Goal: Transaction & Acquisition: Purchase product/service

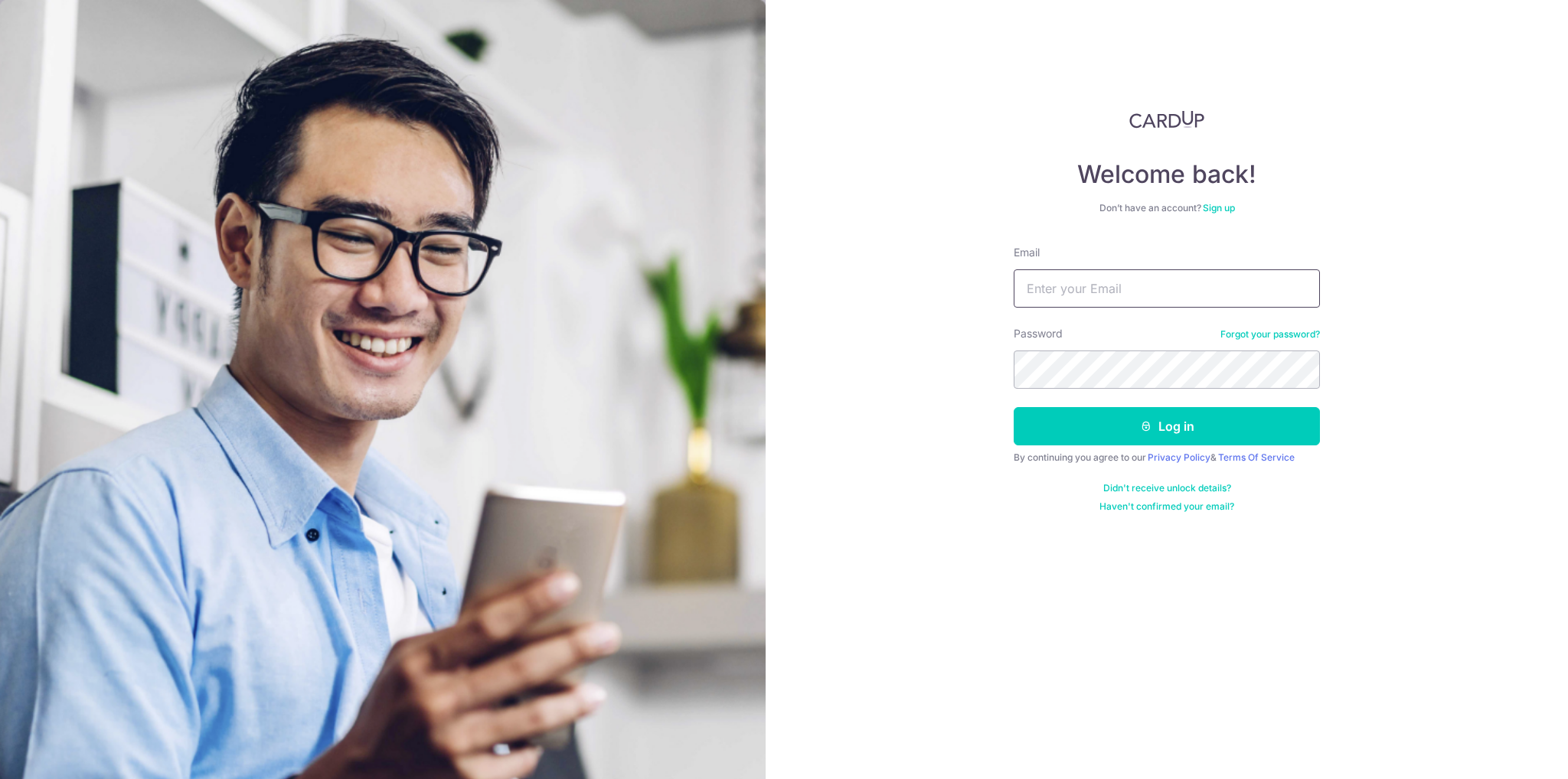
click at [1180, 295] on input "Email" at bounding box center [1166, 288] width 306 height 38
type input "yummytruffles@gmail.com"
click at [1110, 424] on button "Log in" at bounding box center [1166, 426] width 306 height 38
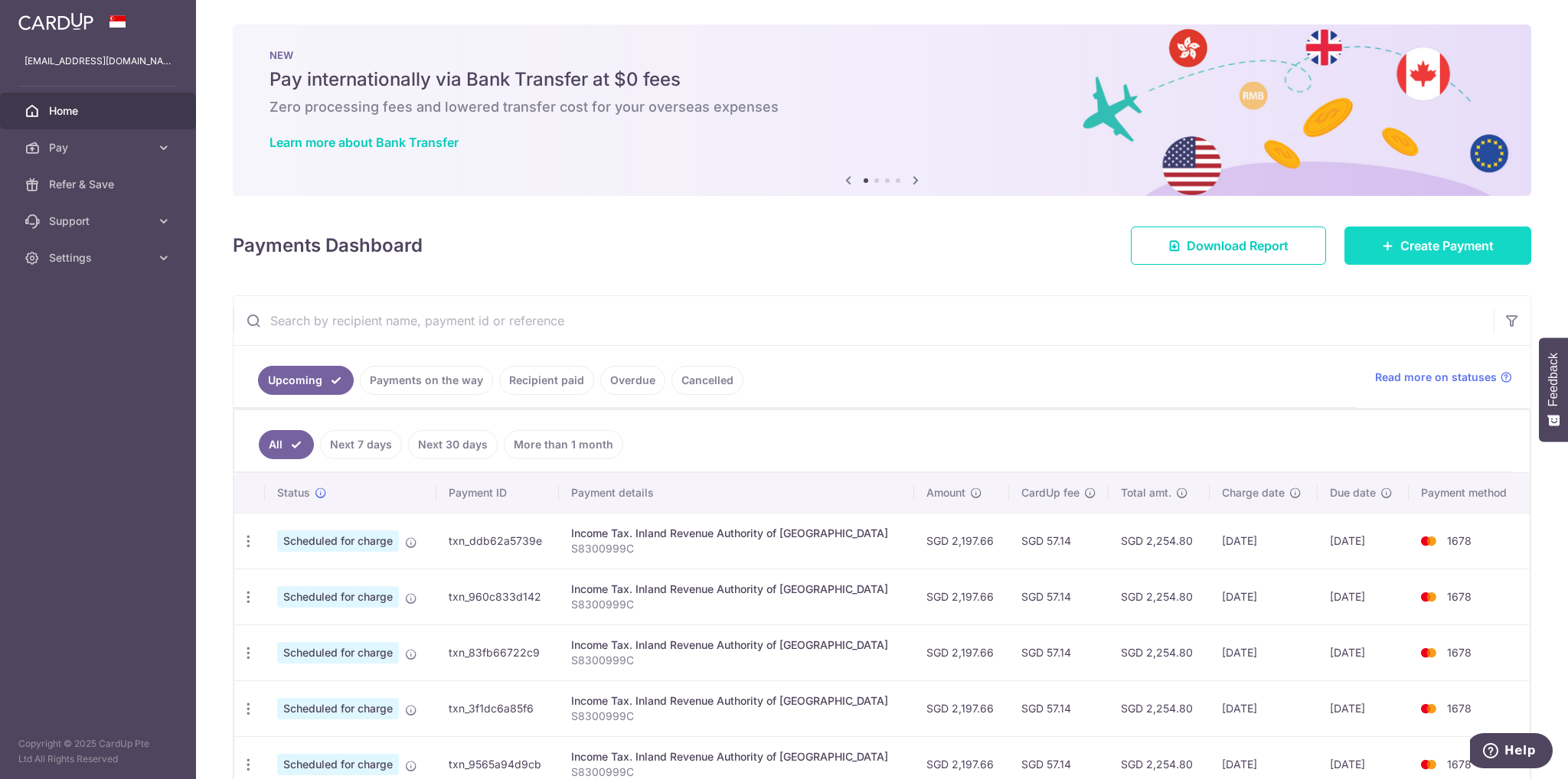
click at [1446, 242] on span "Create Payment" at bounding box center [1447, 246] width 93 height 19
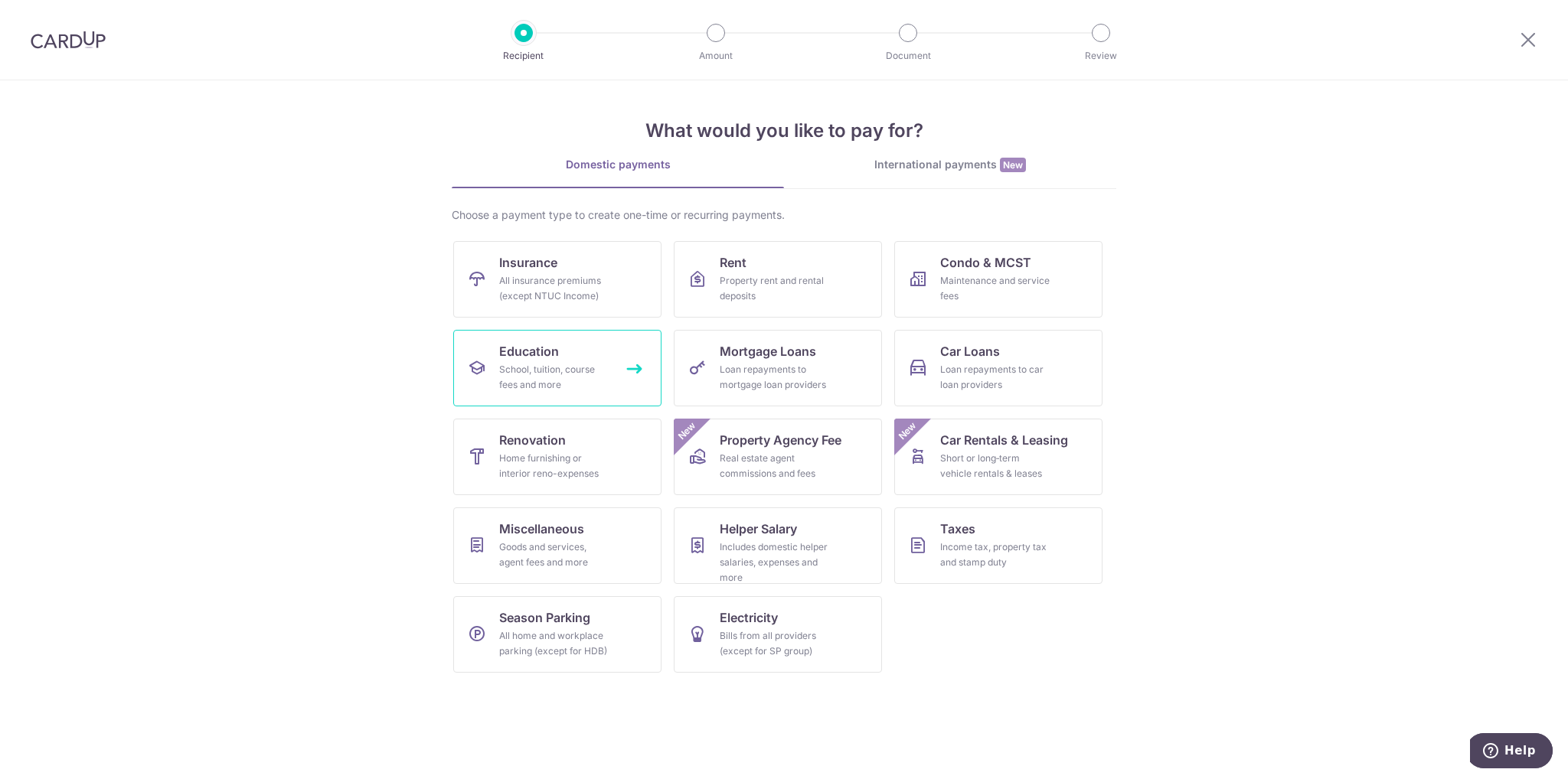
click at [516, 362] on div "School, tuition, course fees and more" at bounding box center [554, 377] width 110 height 31
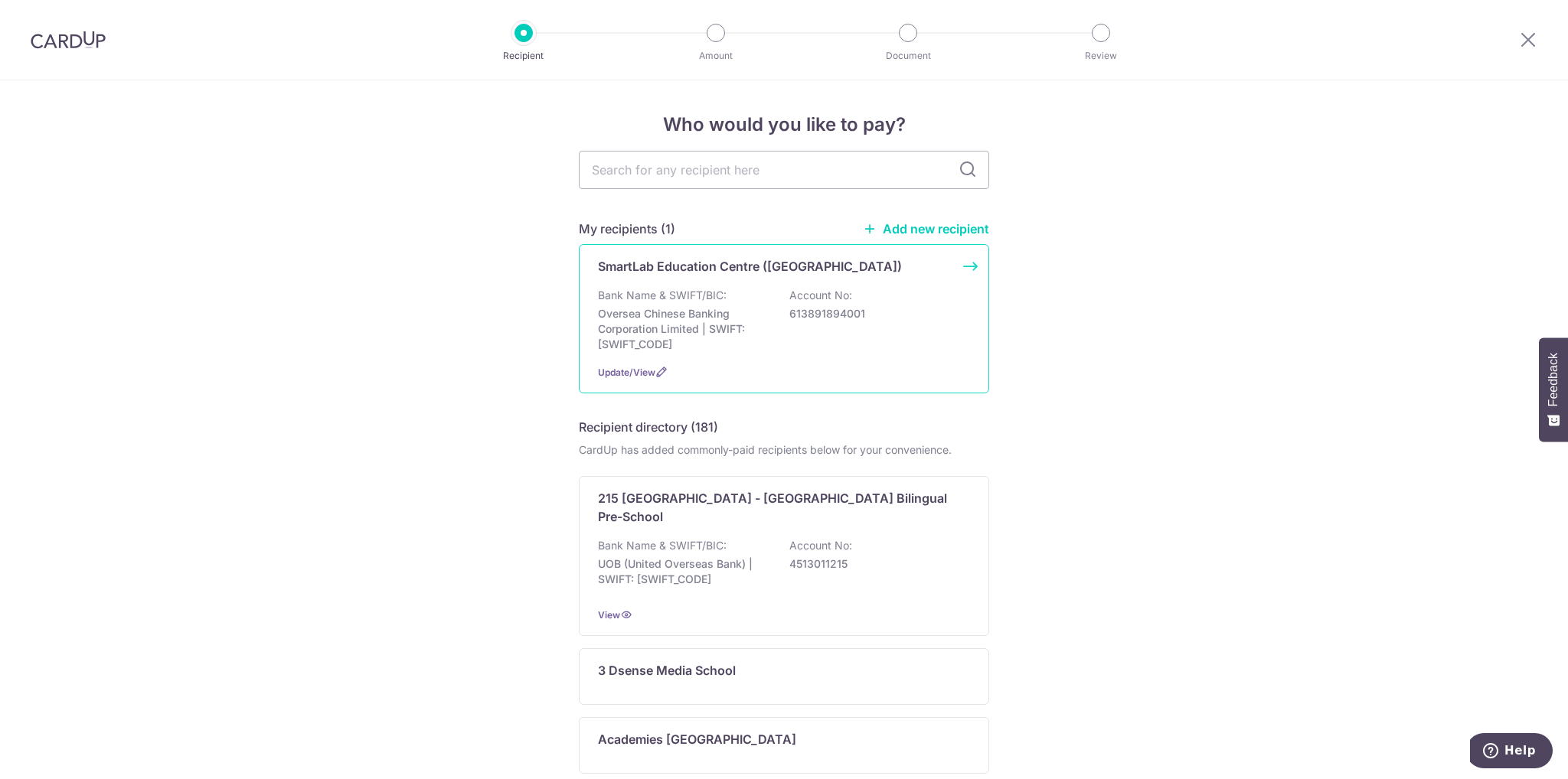
click at [871, 273] on div "SmartLab Education Centre (Hougang)" at bounding box center [775, 266] width 354 height 19
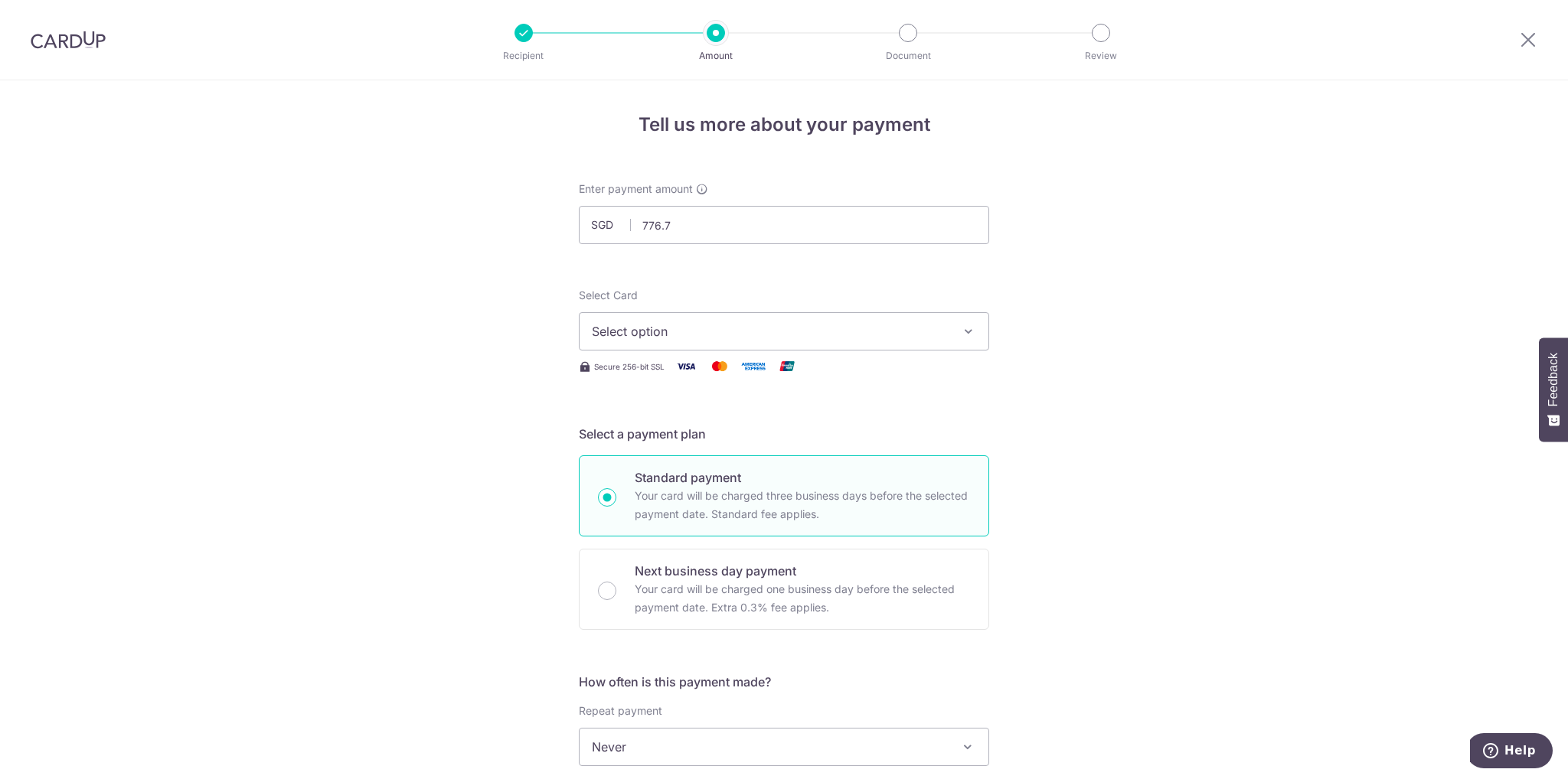
type input "776.75"
click at [791, 256] on form "Enter payment amount SGD 776.75 776.75 Select Card Select option Add credit car…" at bounding box center [783, 787] width 410 height 1212
click at [762, 325] on span "Select option" at bounding box center [770, 331] width 357 height 19
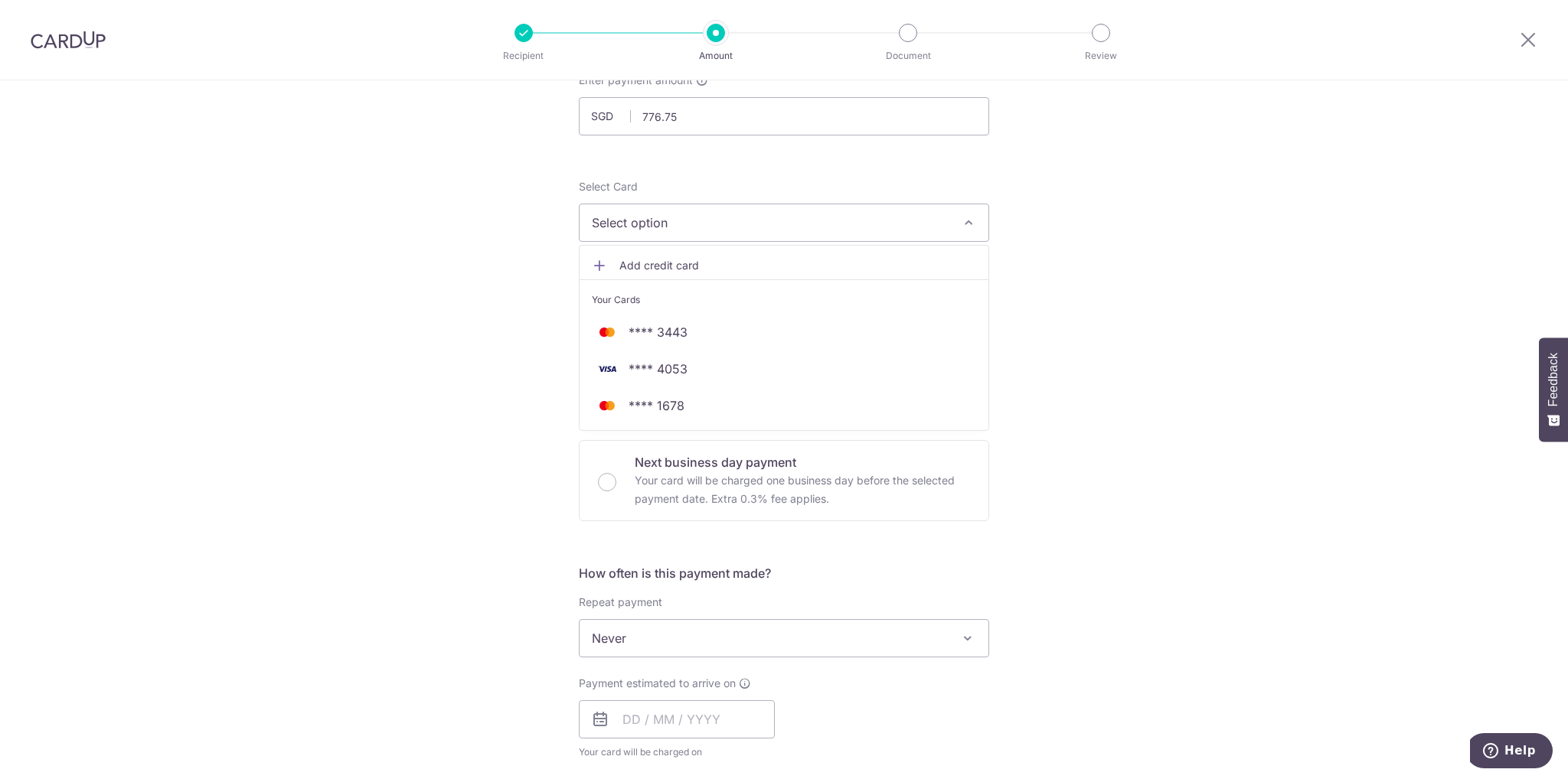
scroll to position [153, 0]
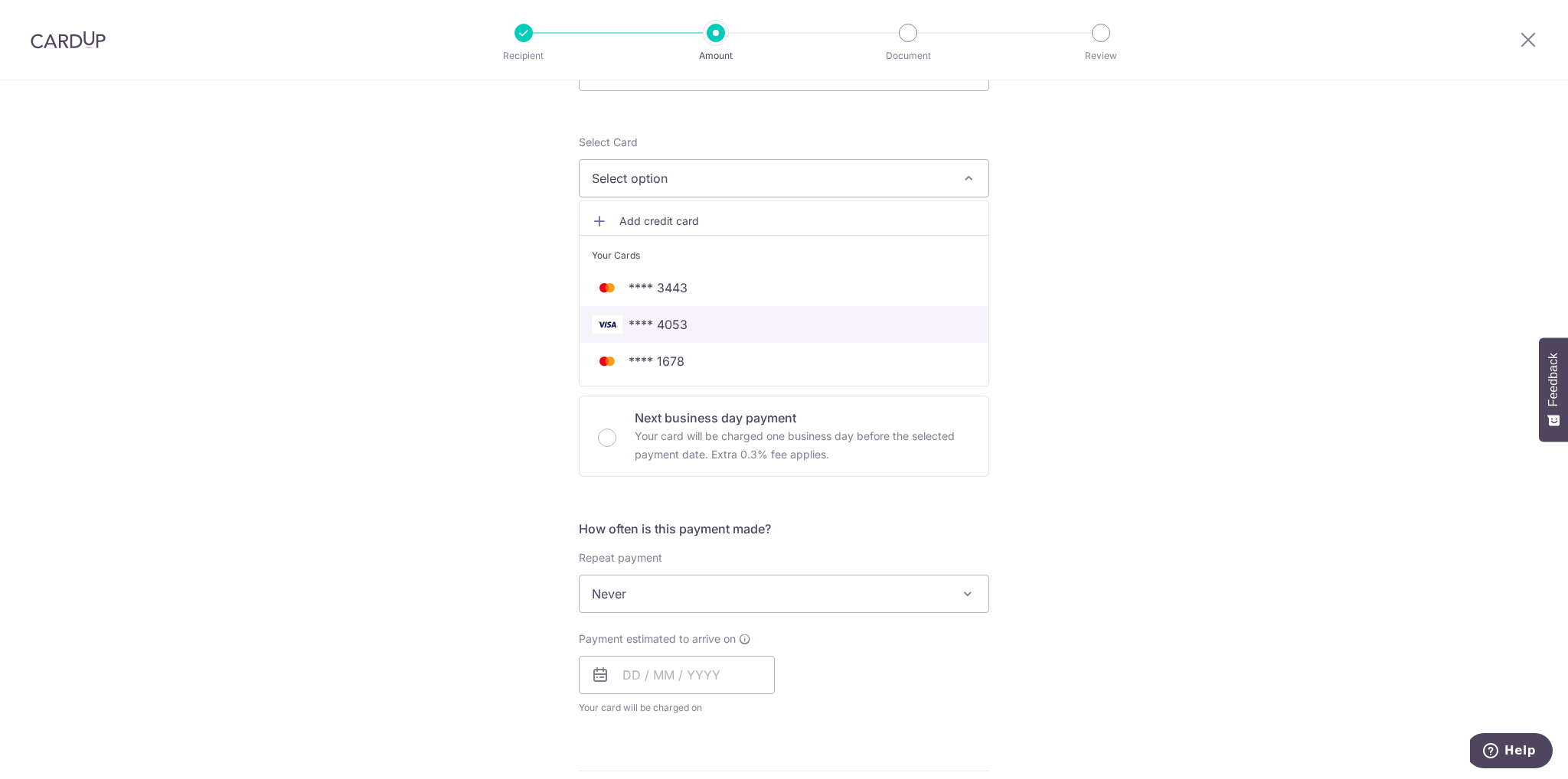
click at [725, 326] on span "**** 4053" at bounding box center [783, 325] width 384 height 19
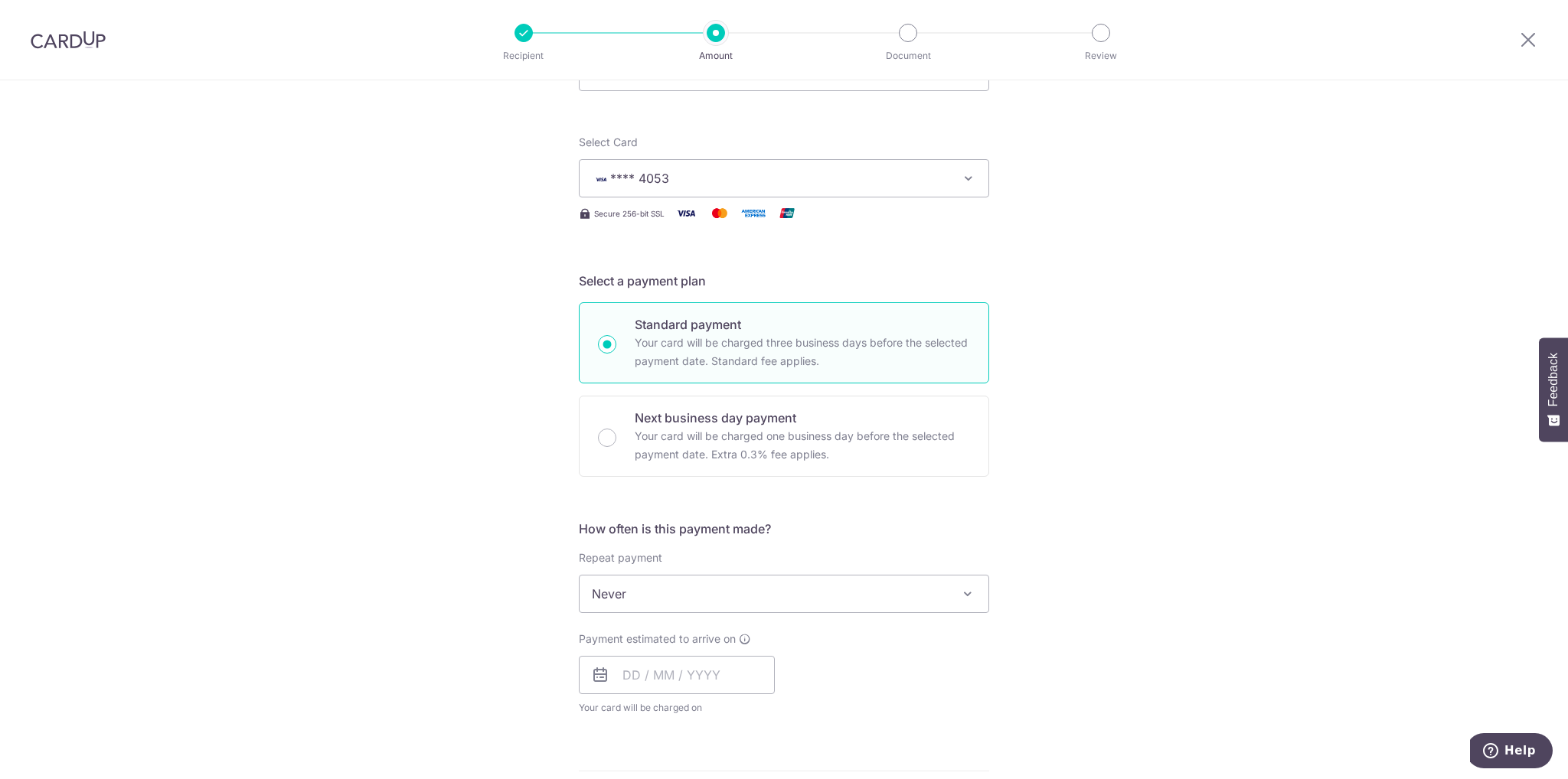
click at [1061, 328] on div "Tell us more about your payment Enter payment amount SGD 776.75 776.75 Select C…" at bounding box center [784, 619] width 1568 height 1385
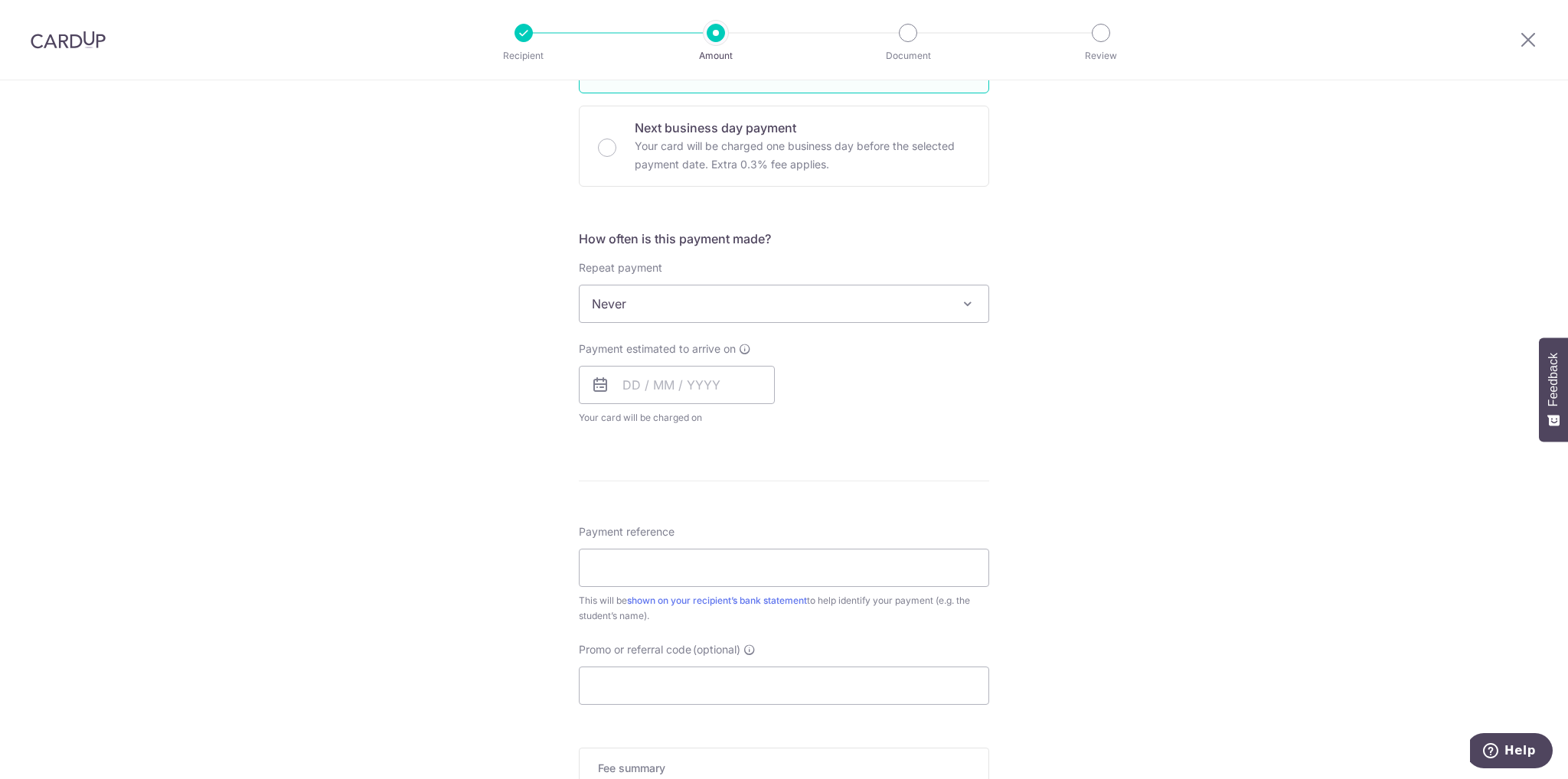
scroll to position [459, 0]
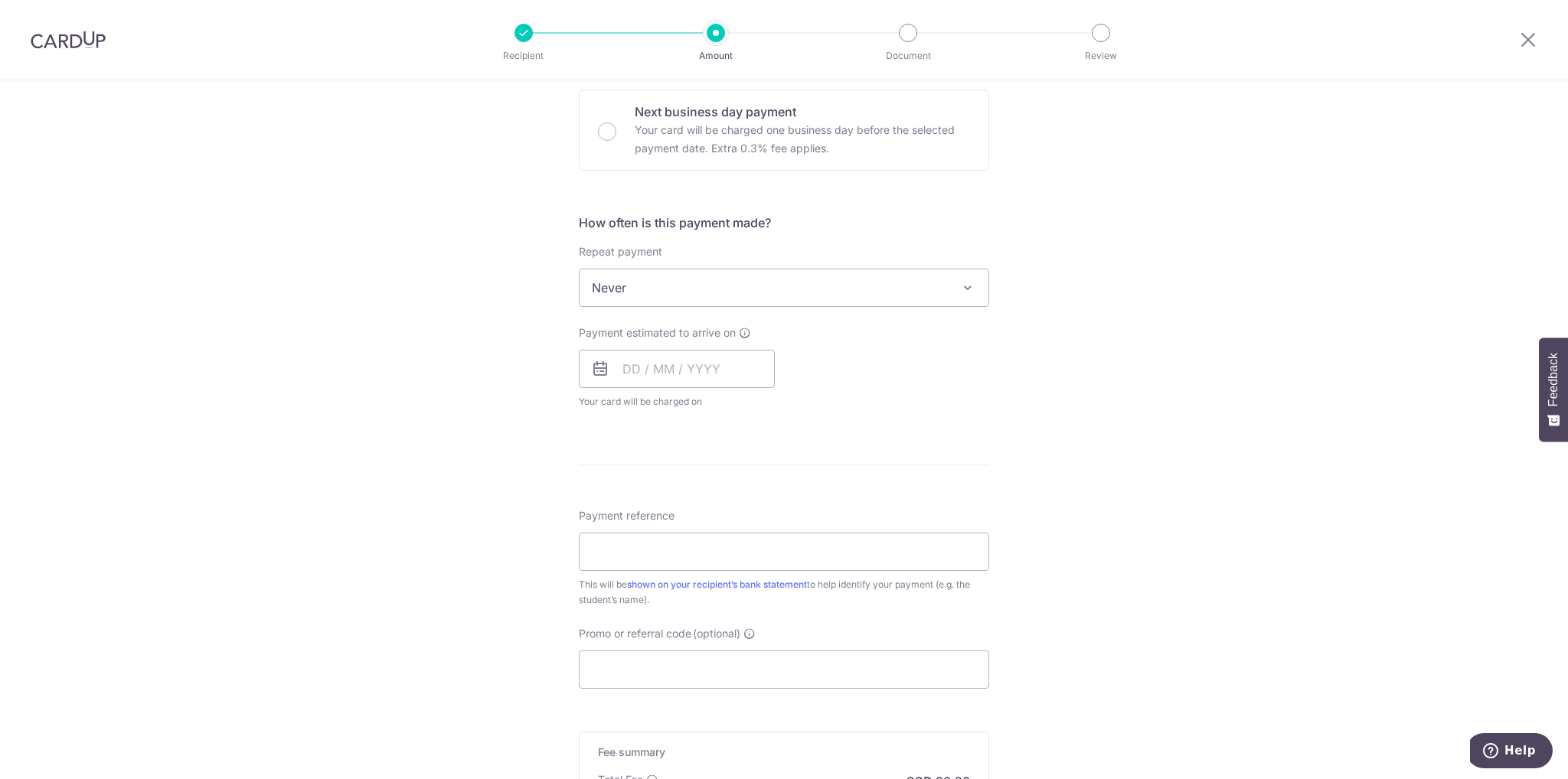
click at [761, 287] on span "Never" at bounding box center [784, 288] width 409 height 37
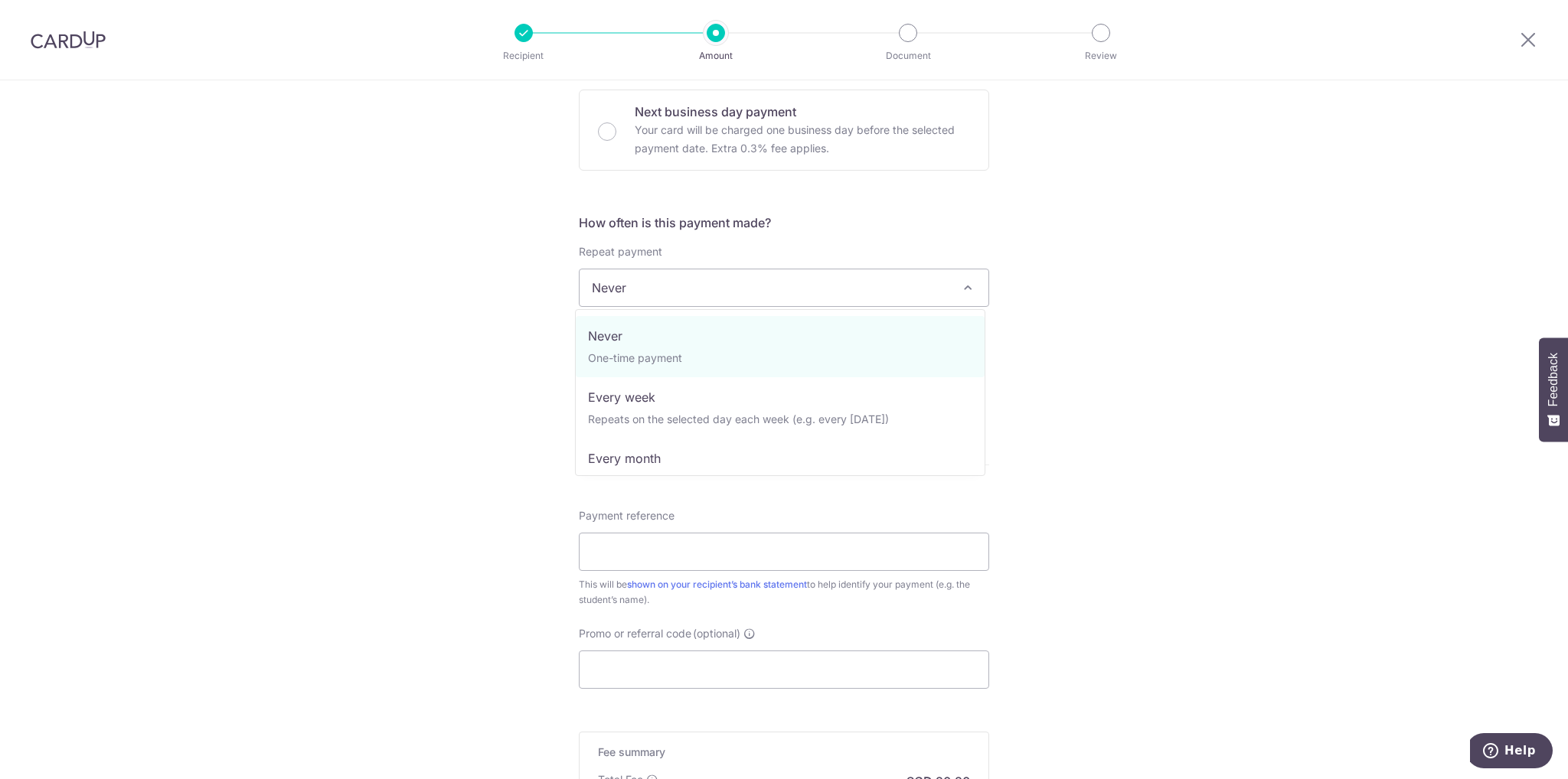
click at [1037, 318] on div "Tell us more about your payment Enter payment amount SGD 776.75 776.75 Select C…" at bounding box center [784, 313] width 1568 height 1385
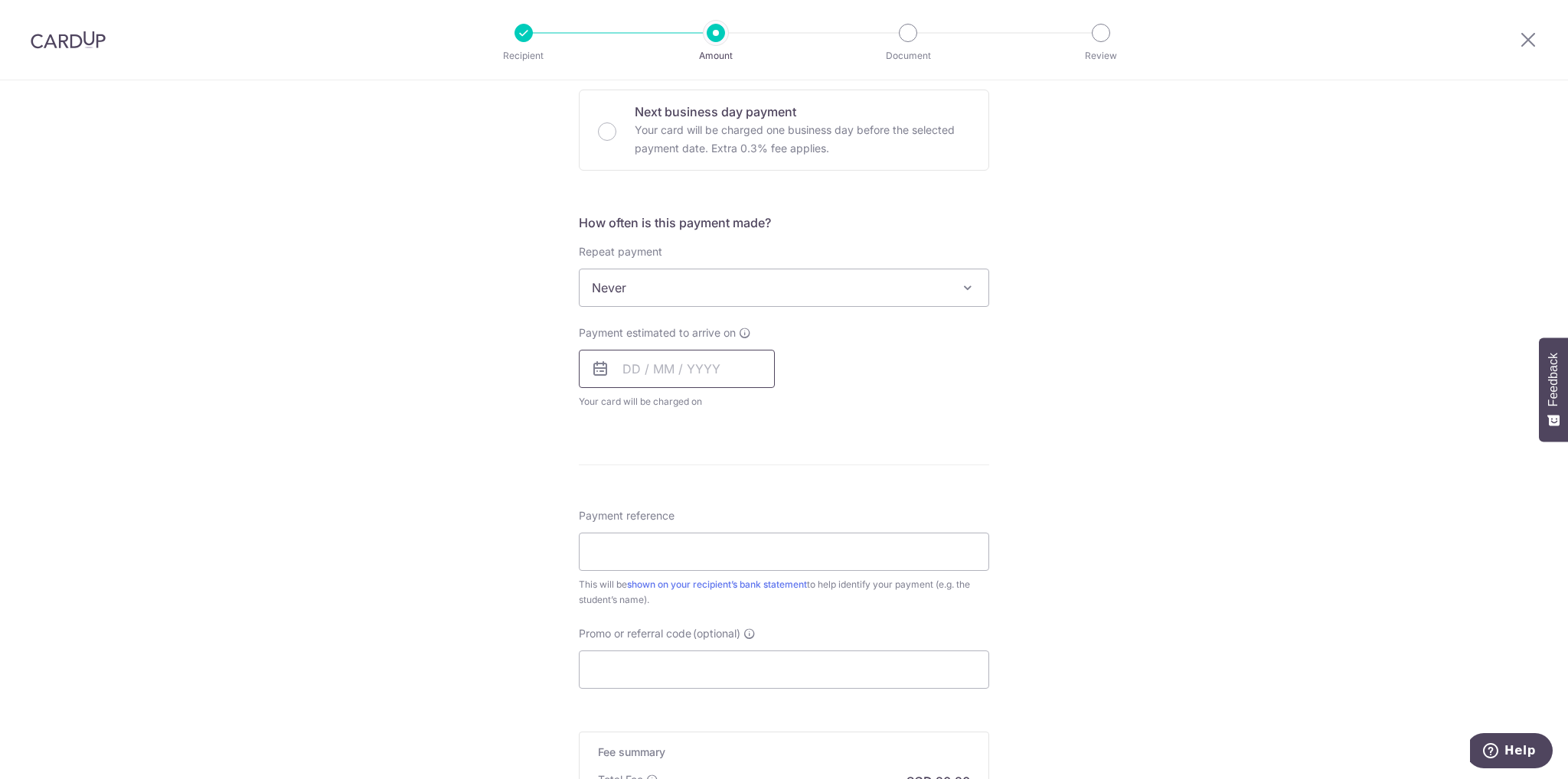
click at [624, 371] on input "text" at bounding box center [677, 368] width 196 height 38
click at [752, 476] on link "5" at bounding box center [764, 477] width 24 height 24
type input "[DATE]"
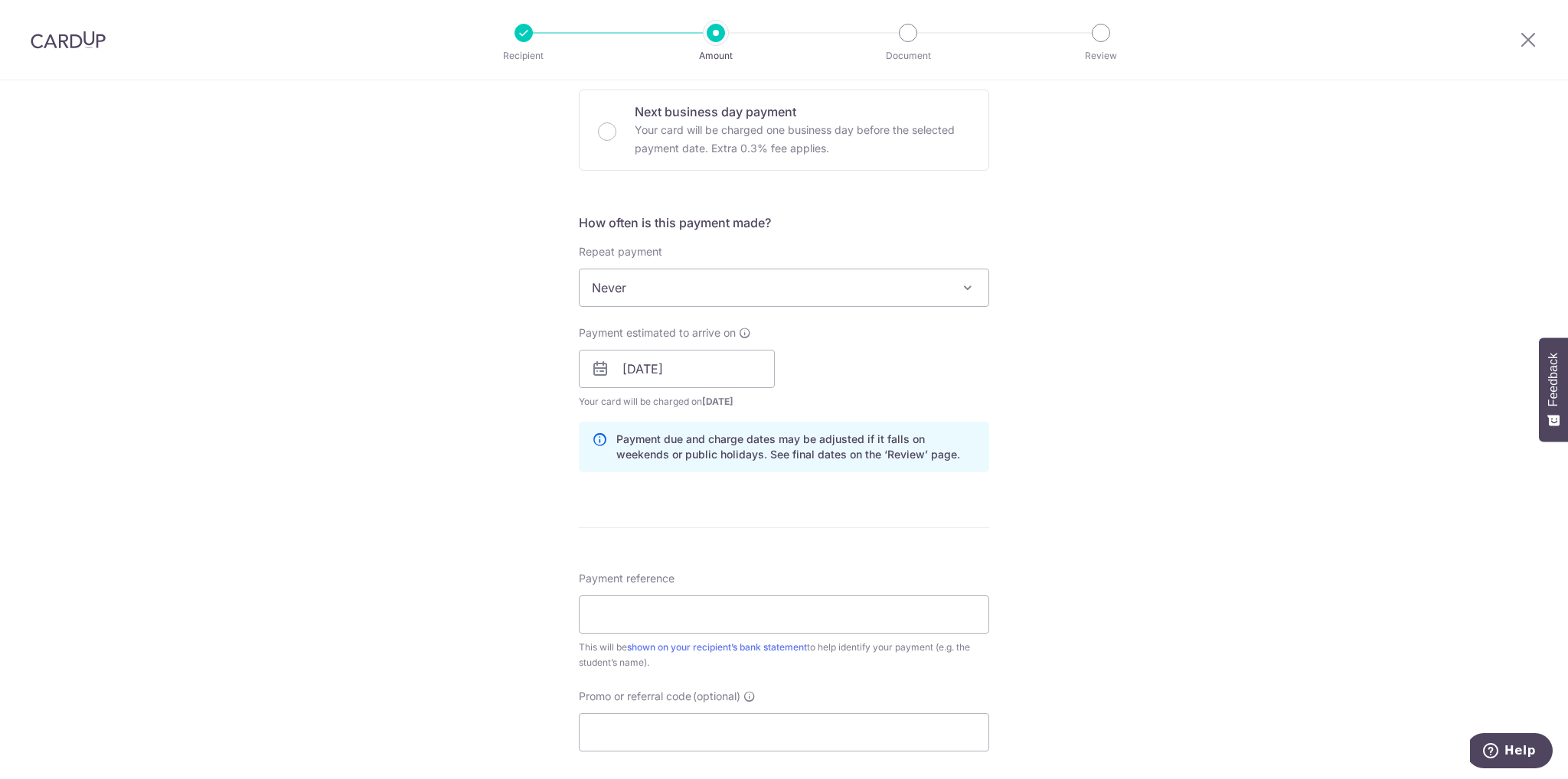
scroll to position [612, 0]
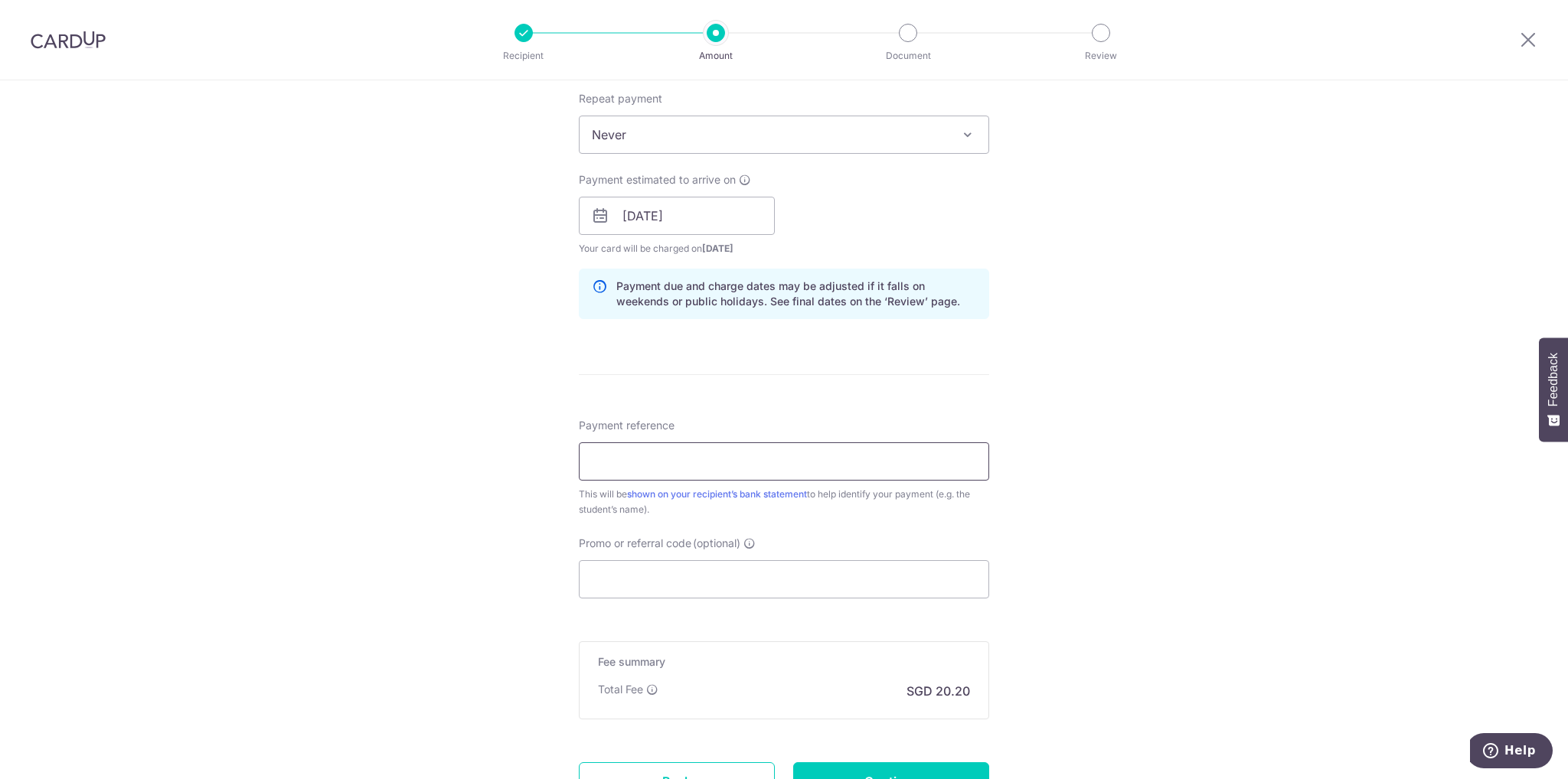
click at [726, 470] on input "Payment reference" at bounding box center [783, 461] width 410 height 38
paste input "OCBC195"
type input "OCBC195"
click at [679, 574] on input "Promo or referral code (optional)" at bounding box center [783, 579] width 410 height 38
drag, startPoint x: 694, startPoint y: 457, endPoint x: 531, endPoint y: 450, distance: 163.2
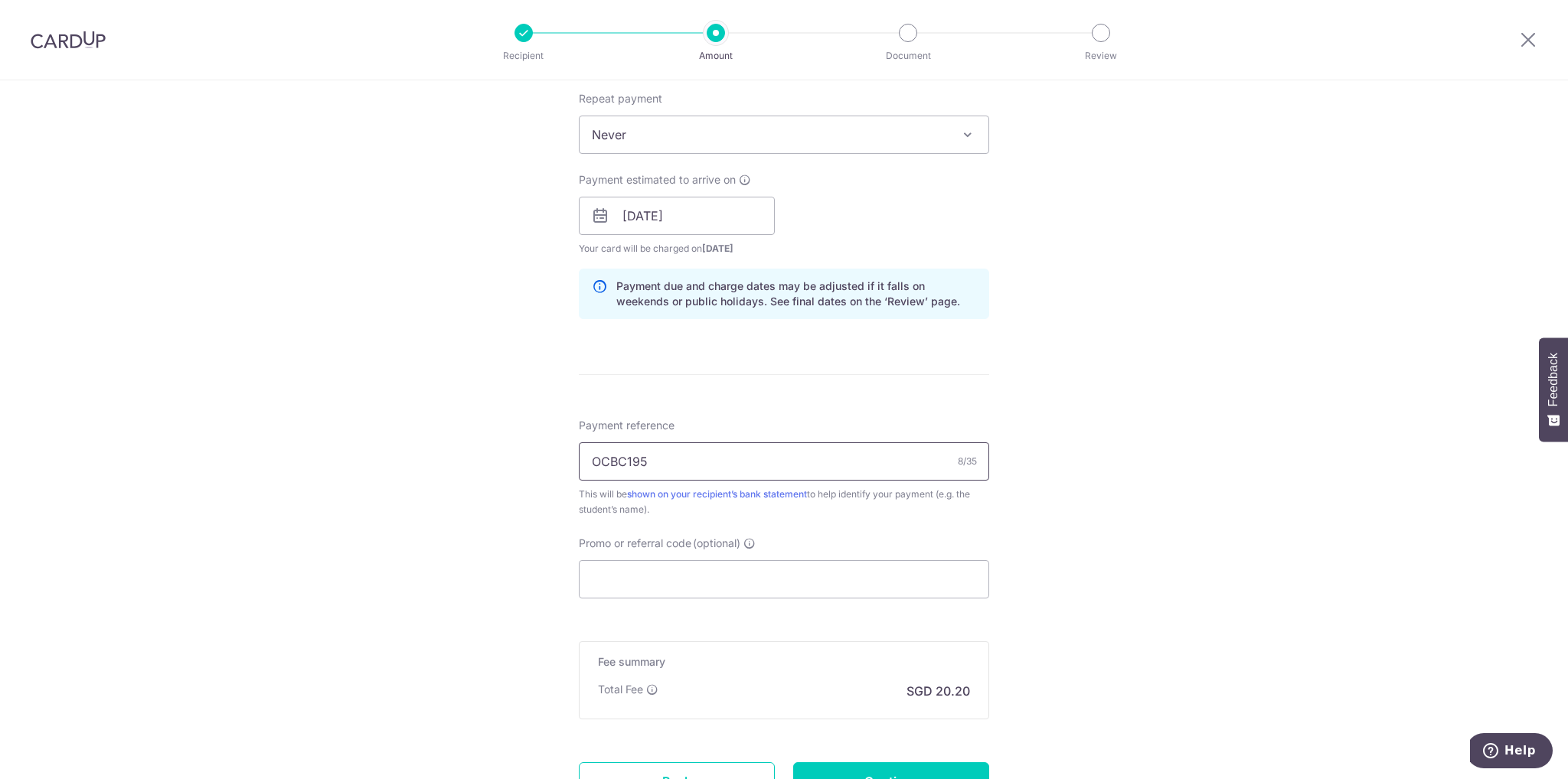
click at [531, 450] on div "Tell us more about your payment Enter payment amount SGD 776.75 776.75 Select C…" at bounding box center [784, 192] width 1568 height 1447
click at [618, 570] on input "Promo or referral code (optional)" at bounding box center [783, 579] width 410 height 38
paste input "OCBC195"
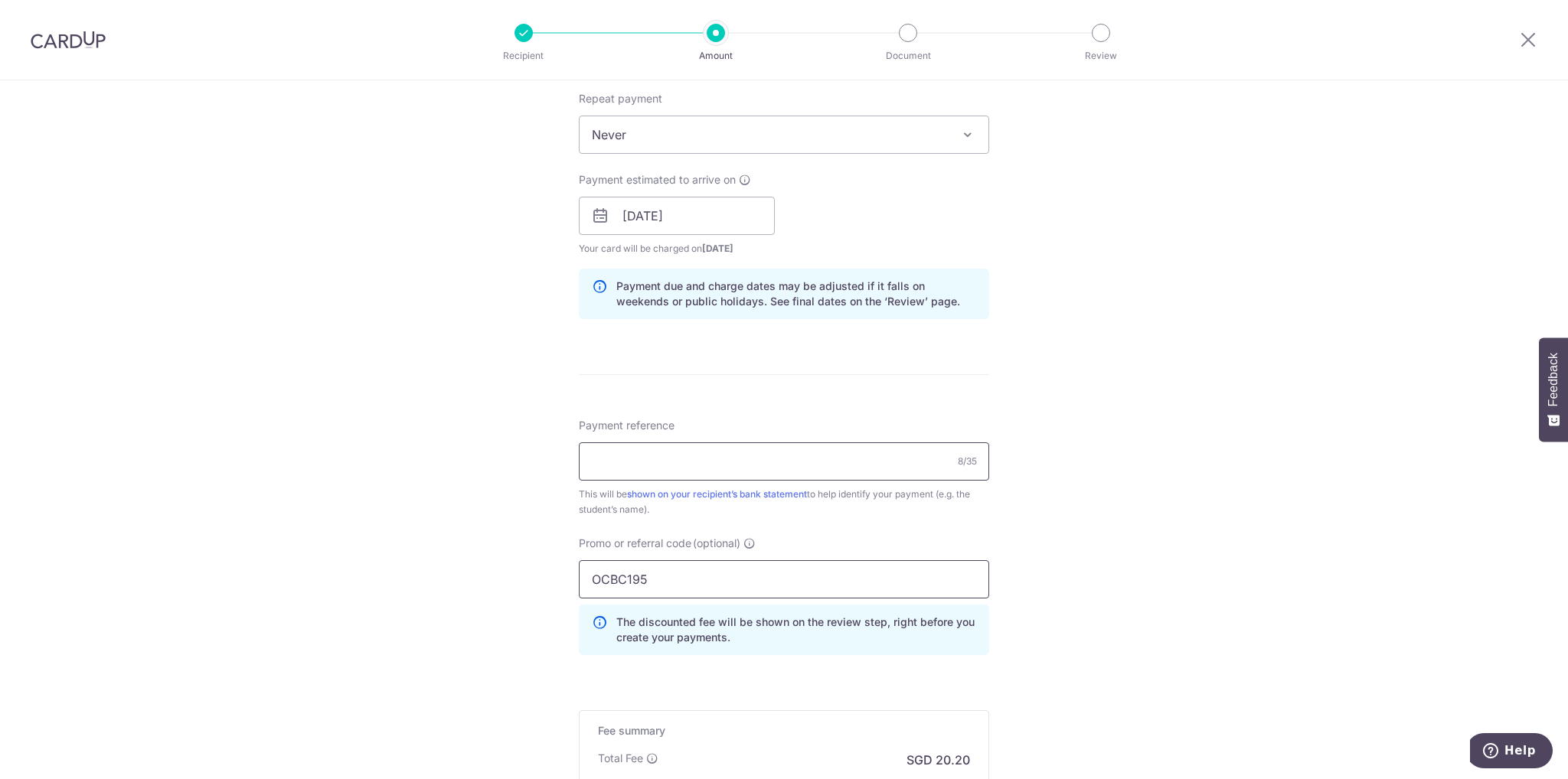
type input "OCBC195"
click at [639, 466] on input "Payment reference" at bounding box center [783, 461] width 410 height 38
type input "HG0000227"
click at [1126, 535] on div "Tell us more about your payment Enter payment amount SGD 776.75 776.75 Select C…" at bounding box center [784, 226] width 1568 height 1516
click at [731, 475] on input "HG0000227" at bounding box center [783, 461] width 410 height 38
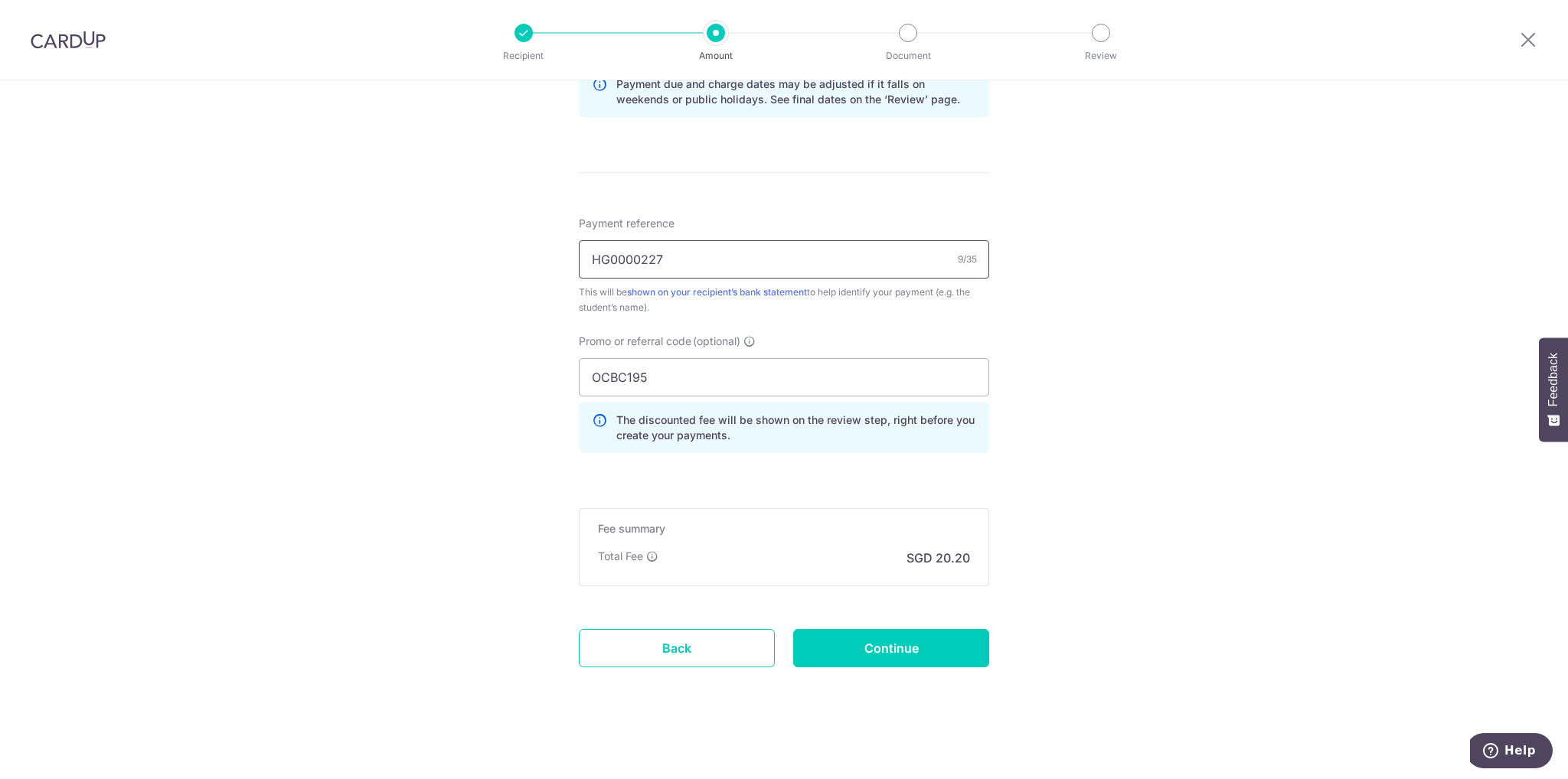
scroll to position [815, 0]
click at [818, 370] on input "OCBC195" at bounding box center [783, 376] width 410 height 38
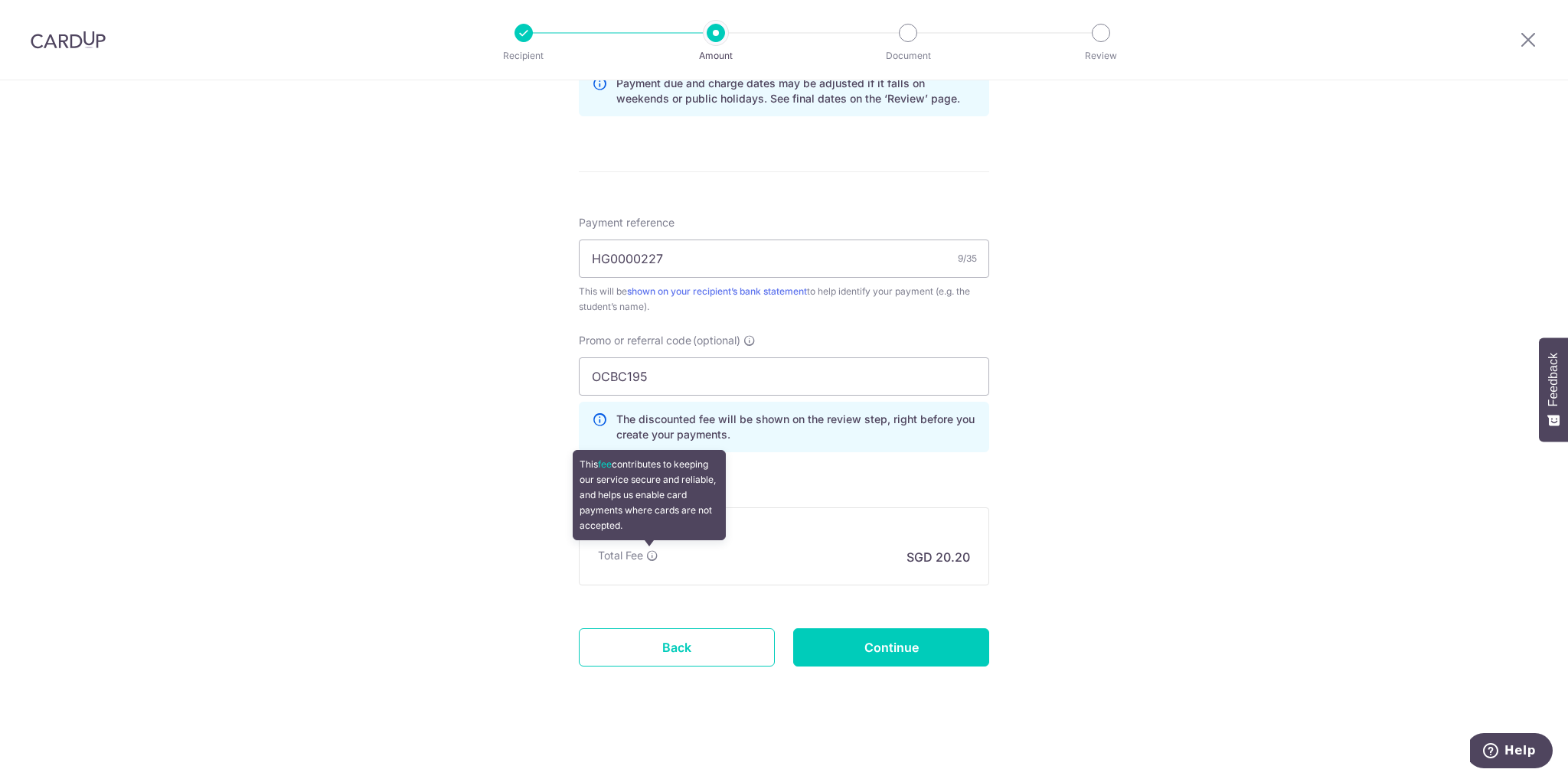
click at [652, 552] on icon at bounding box center [652, 555] width 12 height 12
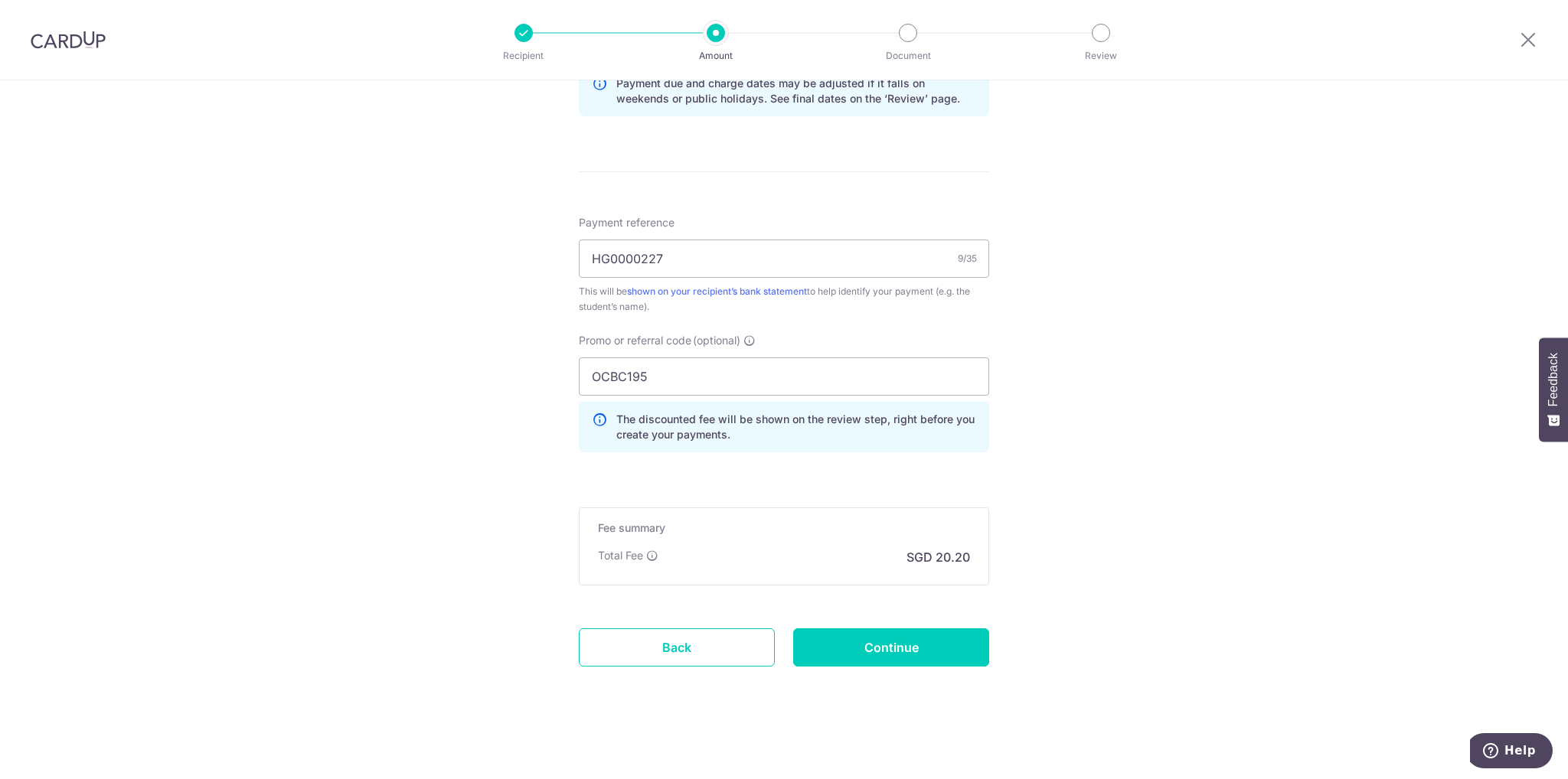
click at [802, 488] on form "Enter payment amount SGD 776.75 776.75 Select Card **** 4053 Add credit card Yo…" at bounding box center [783, 38] width 410 height 1343
drag, startPoint x: 679, startPoint y: 379, endPoint x: 541, endPoint y: 378, distance: 138.0
click at [541, 378] on div "Tell us more about your payment Enter payment amount SGD 776.75 776.75 Select C…" at bounding box center [784, 23] width 1568 height 1516
paste input "90N15"
type input "OCBC90N155"
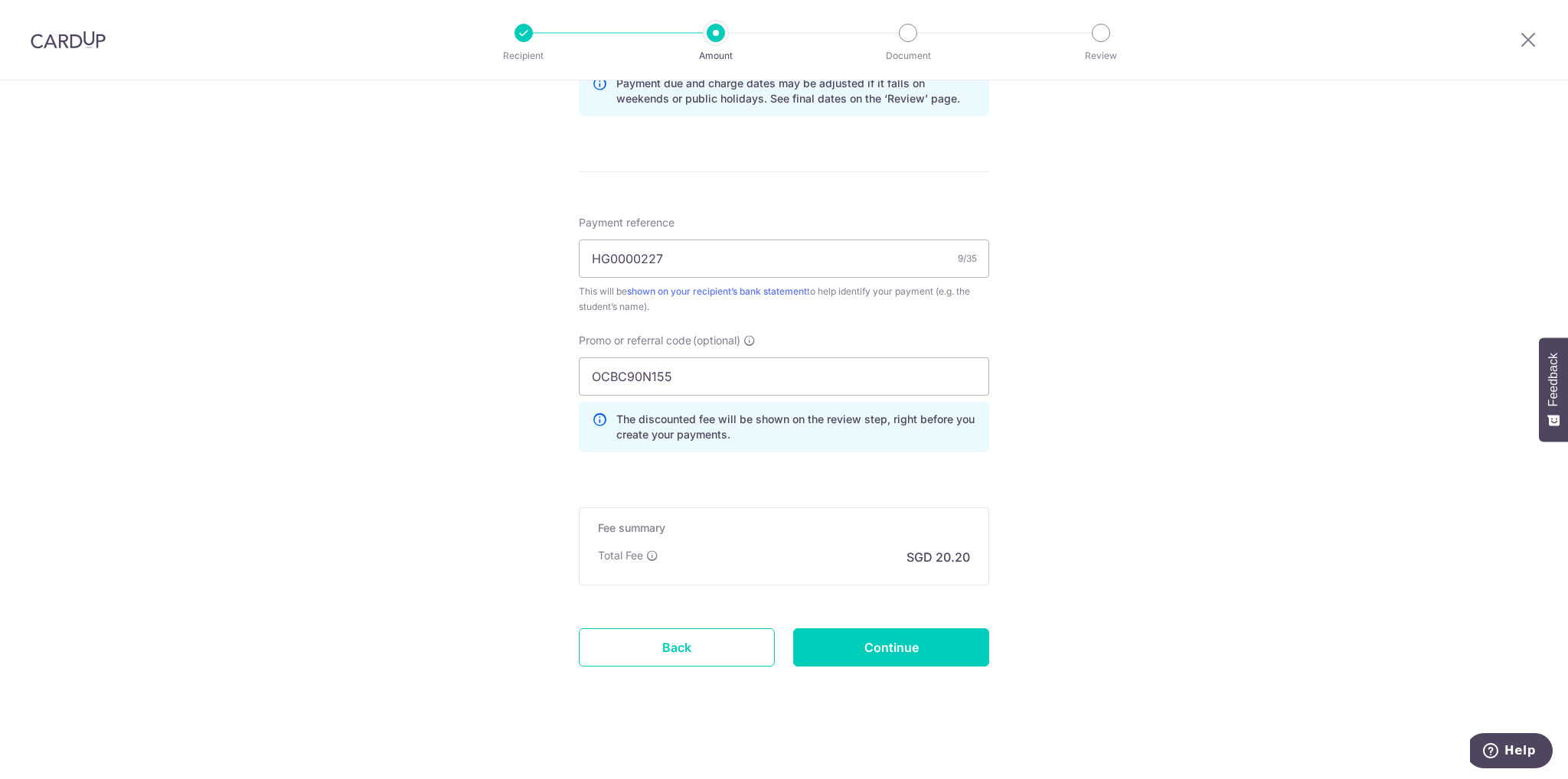
click at [814, 521] on h5 "Fee summary" at bounding box center [784, 528] width 372 height 16
click at [905, 383] on input "OCBC90N155" at bounding box center [783, 376] width 410 height 38
click at [1054, 489] on div "Tell us more about your payment Enter payment amount SGD 776.75 776.75 Select C…" at bounding box center [784, 23] width 1568 height 1516
click at [931, 653] on input "Continue" at bounding box center [891, 647] width 196 height 38
type input "Create Schedule"
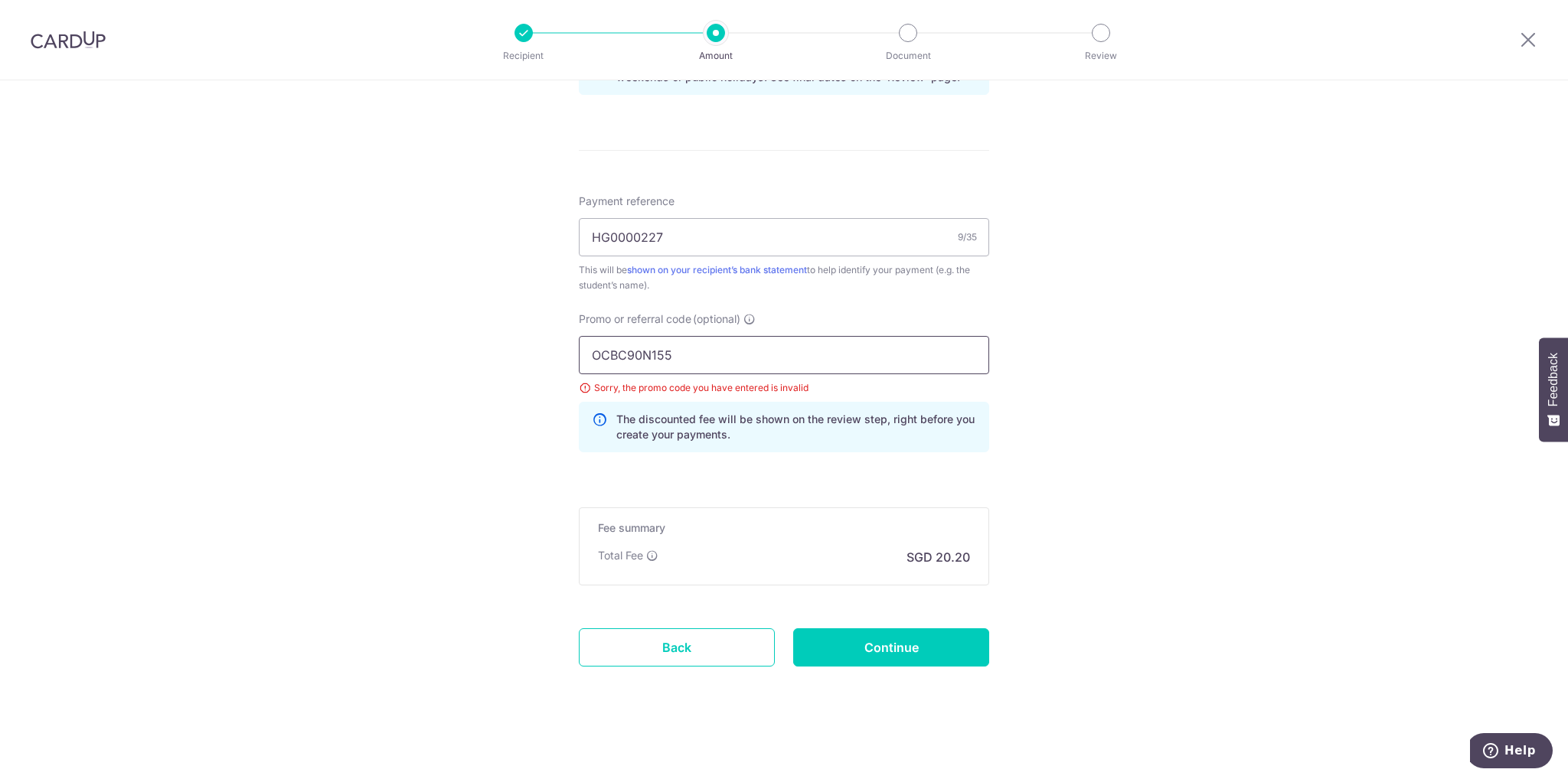
drag, startPoint x: 702, startPoint y: 351, endPoint x: 529, endPoint y: 331, distance: 174.2
click at [531, 331] on div "Tell us more about your payment Enter payment amount SGD 776.75 776.75 Select C…" at bounding box center [784, 13] width 1568 height 1538
paste input "OCBC19"
type input "OCBC195"
click at [931, 649] on input "Continue" at bounding box center [891, 647] width 196 height 38
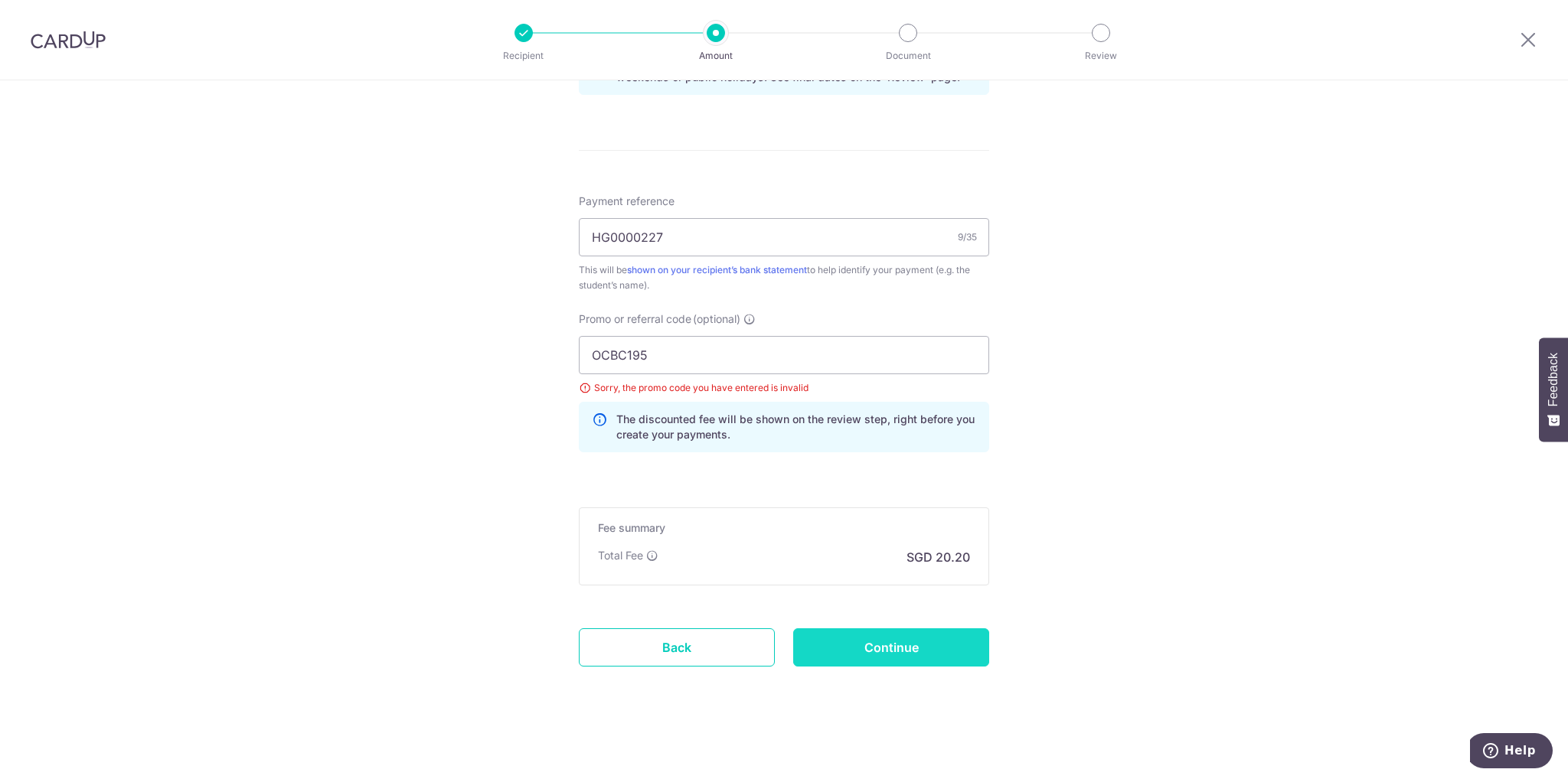
type input "Update Schedule"
drag, startPoint x: 697, startPoint y: 343, endPoint x: 556, endPoint y: 347, distance: 141.1
click at [532, 342] on div "Tell us more about your payment Enter payment amount SGD 776.75 776.75 Select C…" at bounding box center [784, 13] width 1568 height 1538
paste input "8"
type input "OCBC18"
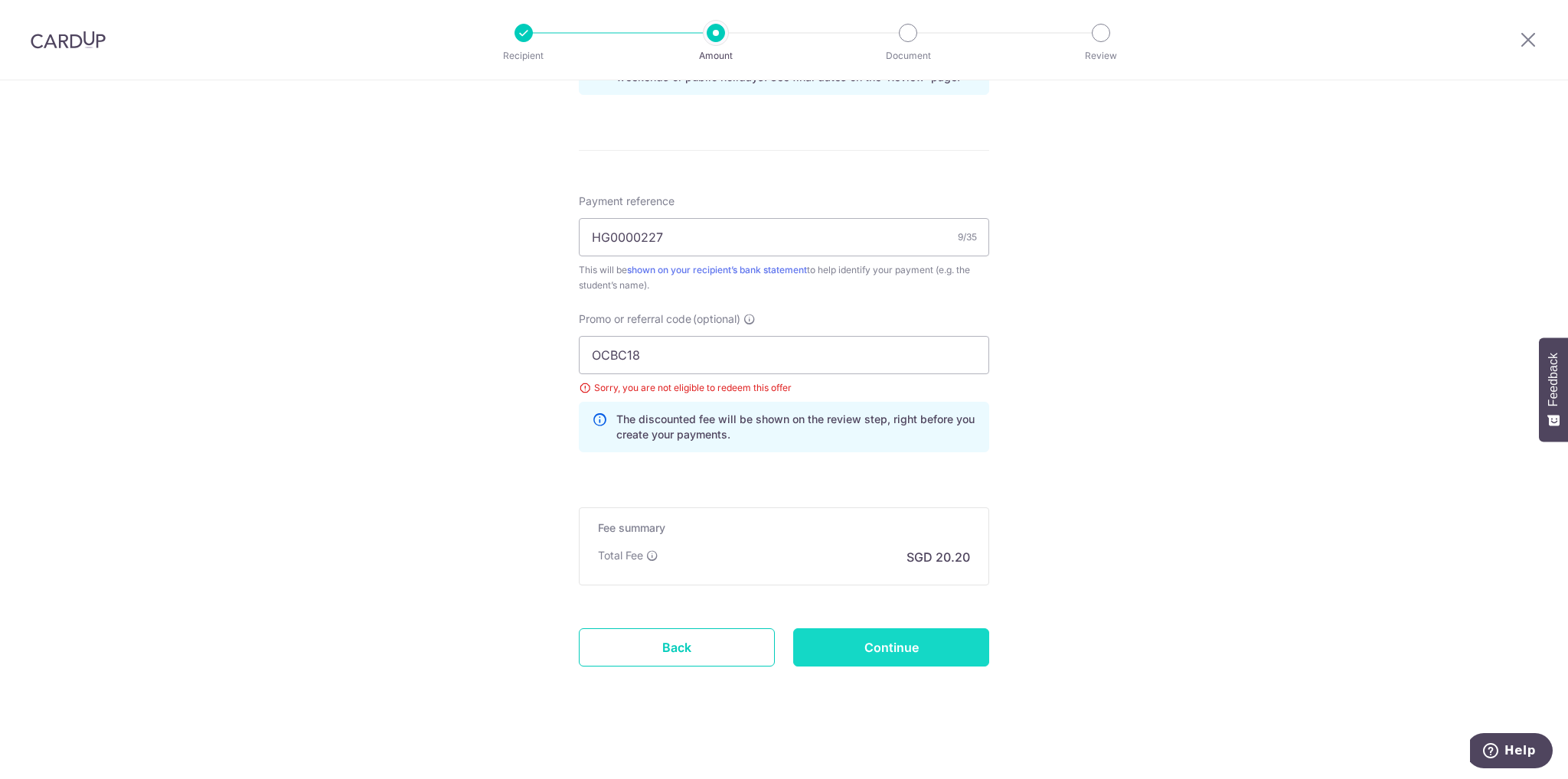
click at [876, 645] on input "Continue" at bounding box center [891, 647] width 196 height 38
type input "Update Schedule"
drag, startPoint x: 685, startPoint y: 350, endPoint x: 534, endPoint y: 340, distance: 151.3
click at [541, 350] on div "Tell us more about your payment Enter payment amount SGD 776.75 776.75 Select C…" at bounding box center [784, 13] width 1568 height 1538
paste input "90NV"
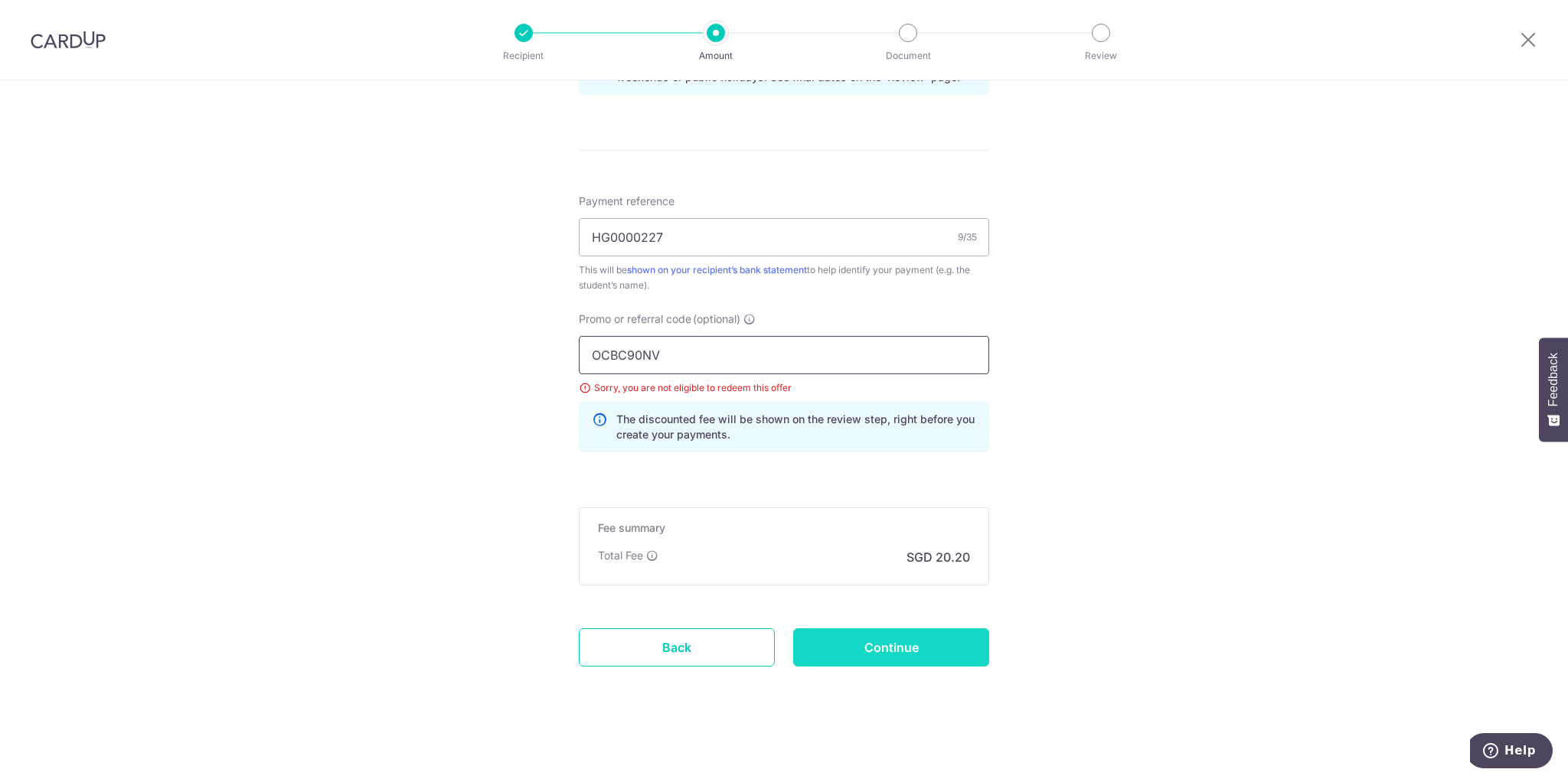
type input "OCBC90NV"
click at [927, 645] on input "Continue" at bounding box center [891, 647] width 196 height 38
type input "Update Schedule"
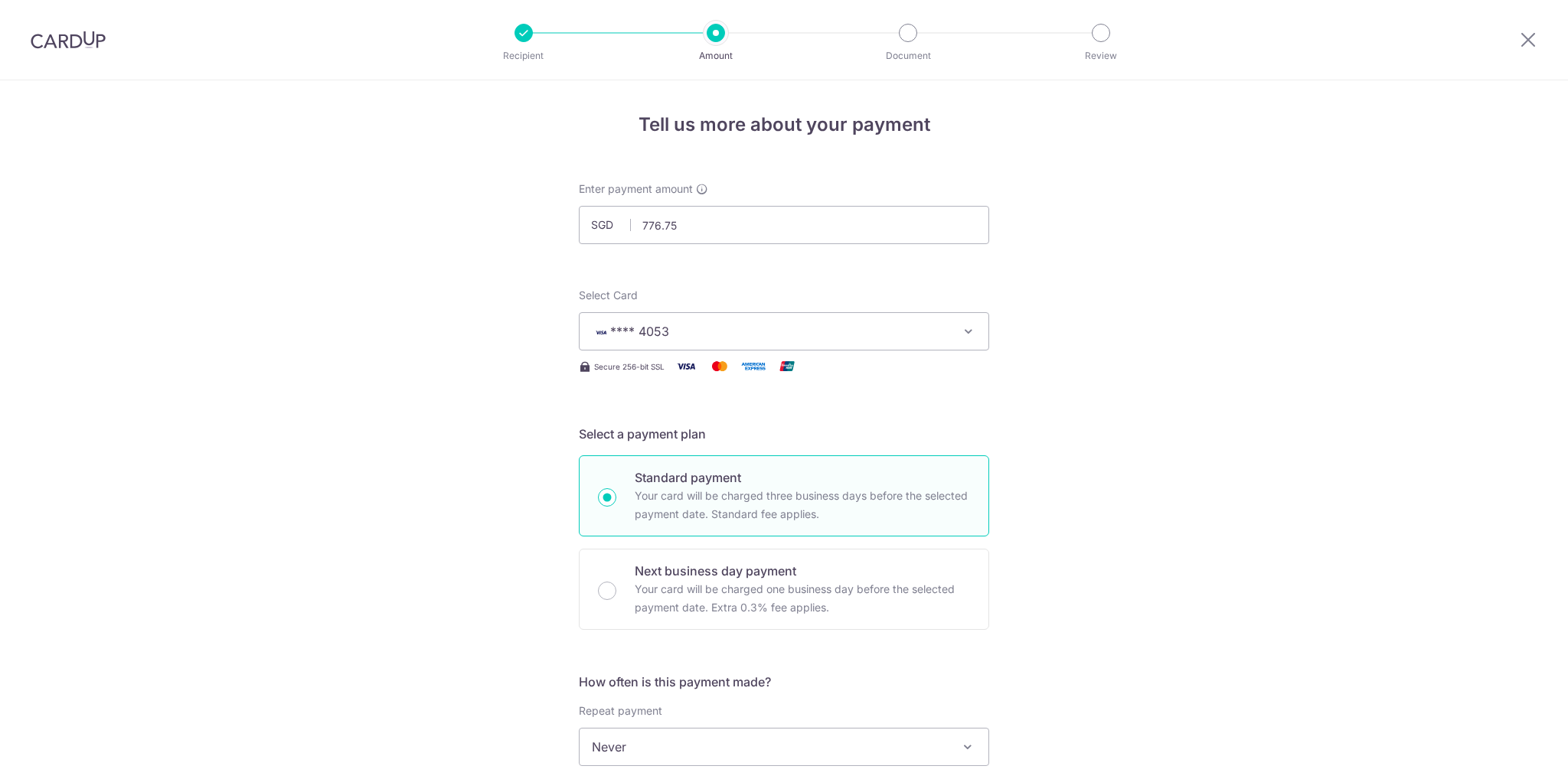
scroll to position [836, 0]
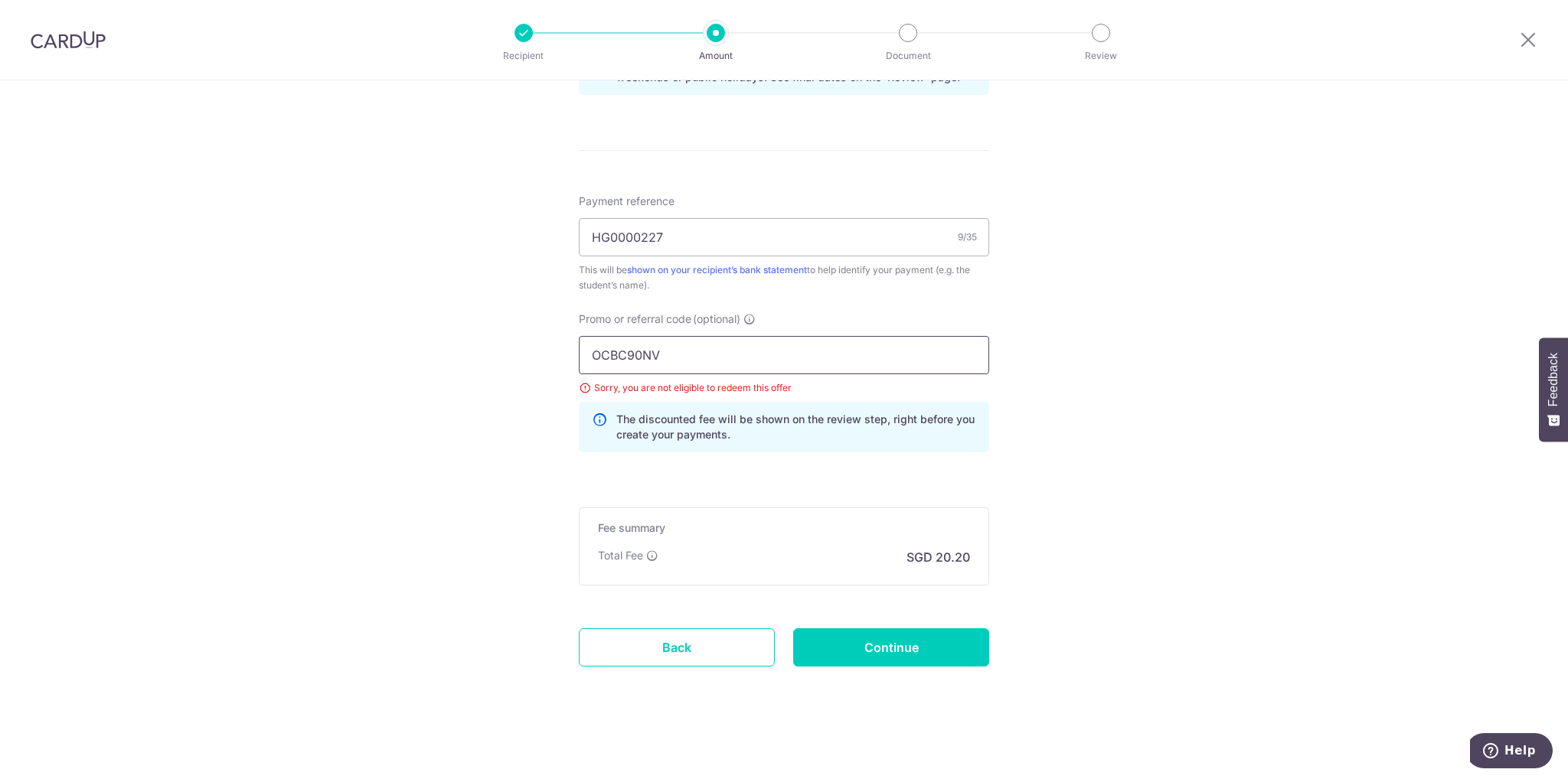
drag, startPoint x: 708, startPoint y: 344, endPoint x: 564, endPoint y: 340, distance: 144.1
click at [564, 340] on div "Tell us more about your payment Enter payment amount SGD 776.75 776.75 Select C…" at bounding box center [784, 13] width 1568 height 1538
paste input "FF225"
type input "OFF225"
click at [897, 662] on input "Continue" at bounding box center [891, 647] width 196 height 38
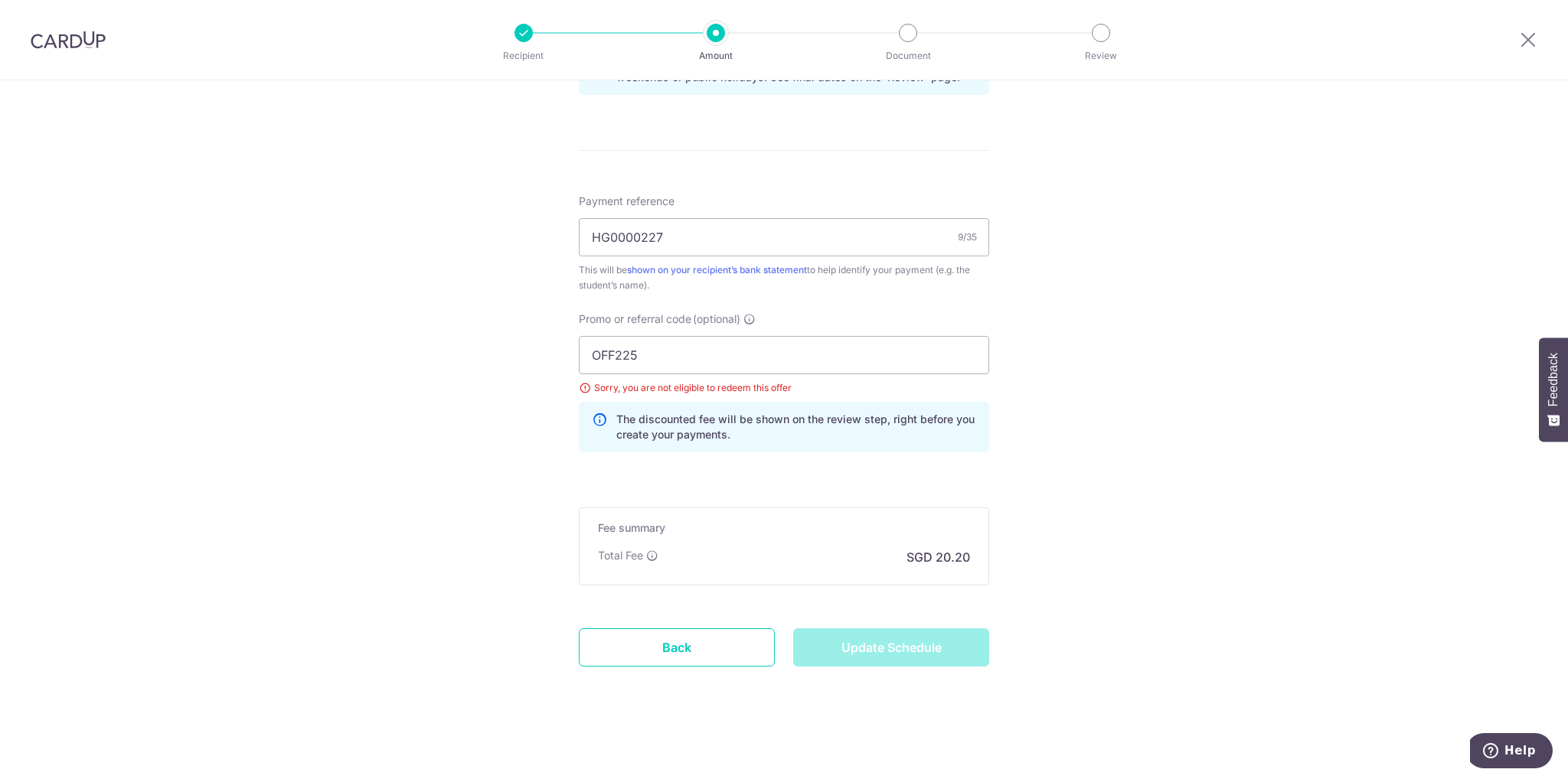
type input "Update Schedule"
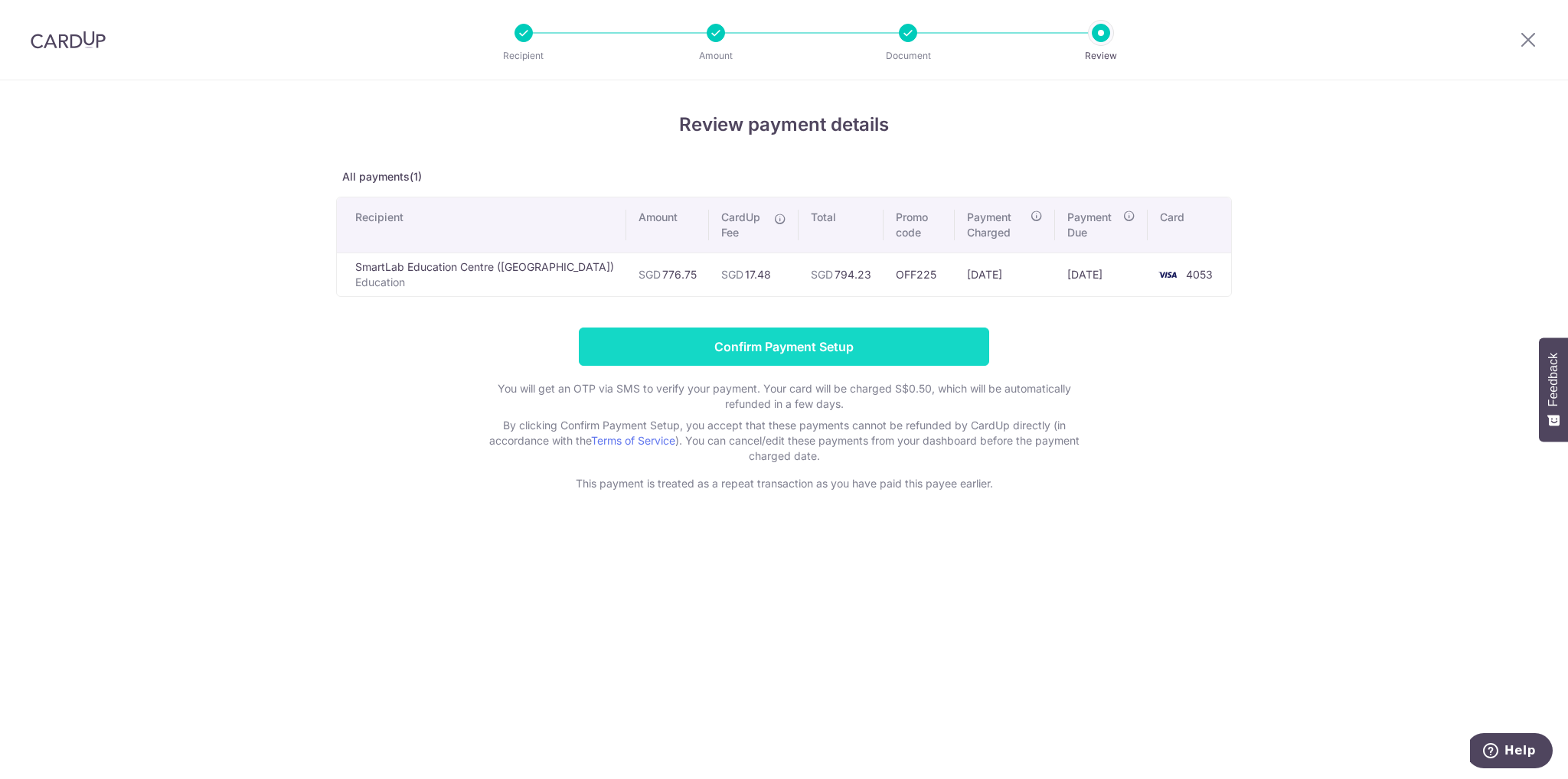
click at [890, 347] on input "Confirm Payment Setup" at bounding box center [783, 346] width 410 height 38
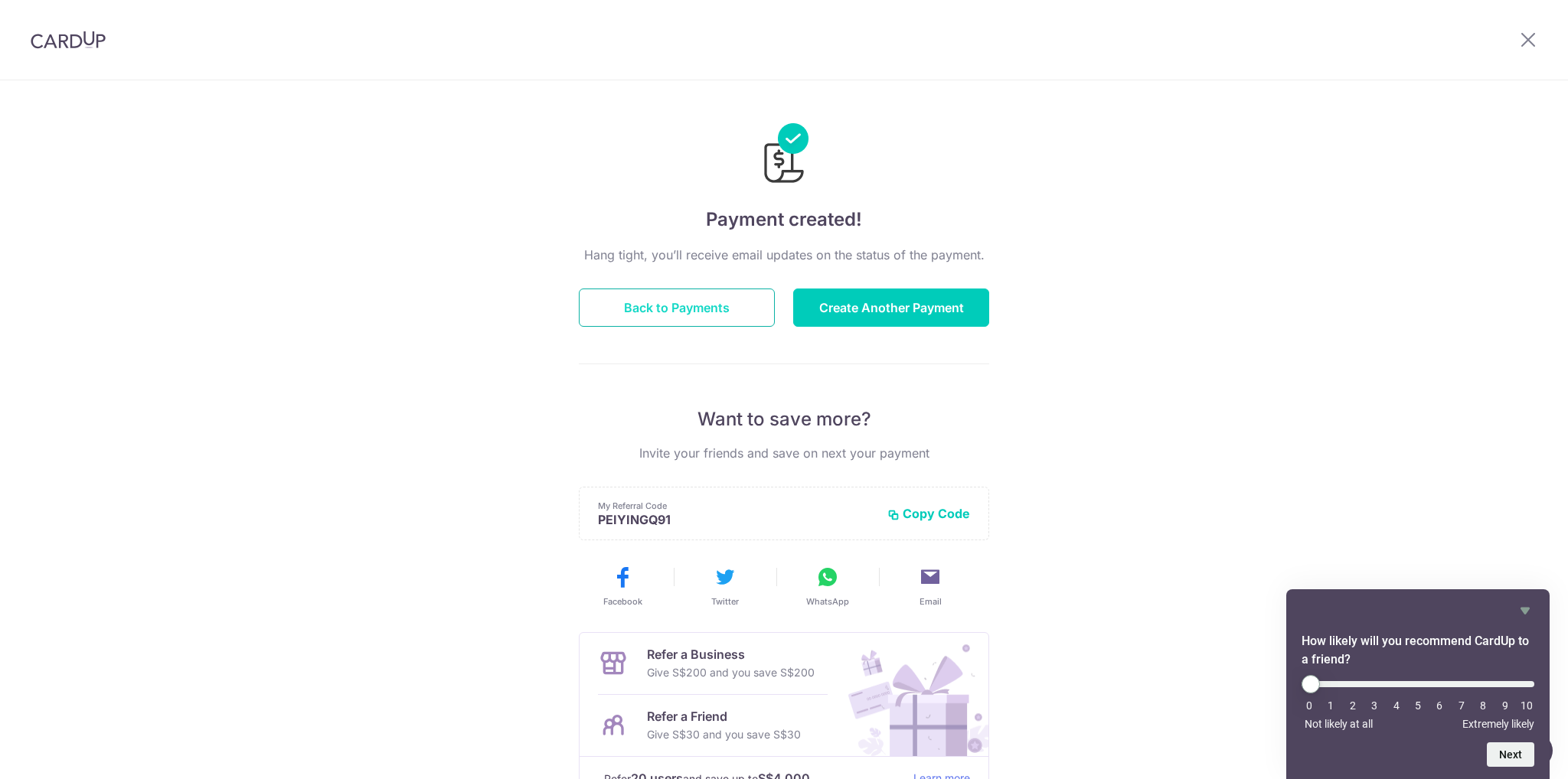
click at [704, 309] on button "Back to Payments" at bounding box center [677, 307] width 196 height 38
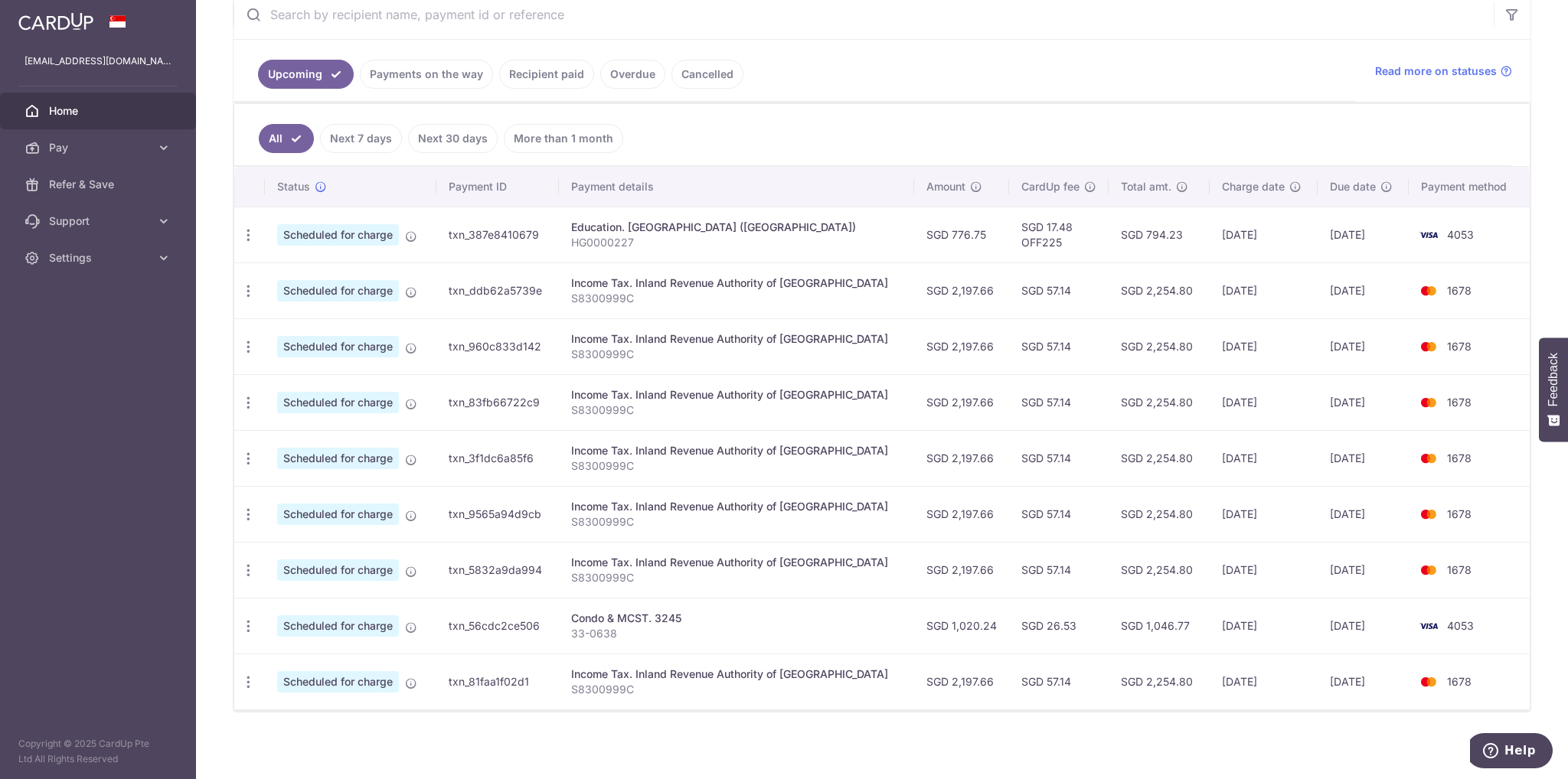
scroll to position [308, 0]
click at [157, 253] on icon at bounding box center [164, 258] width 16 height 16
click at [92, 337] on span "Logout" at bounding box center [99, 331] width 101 height 16
